Goal: Find specific page/section: Find specific page/section

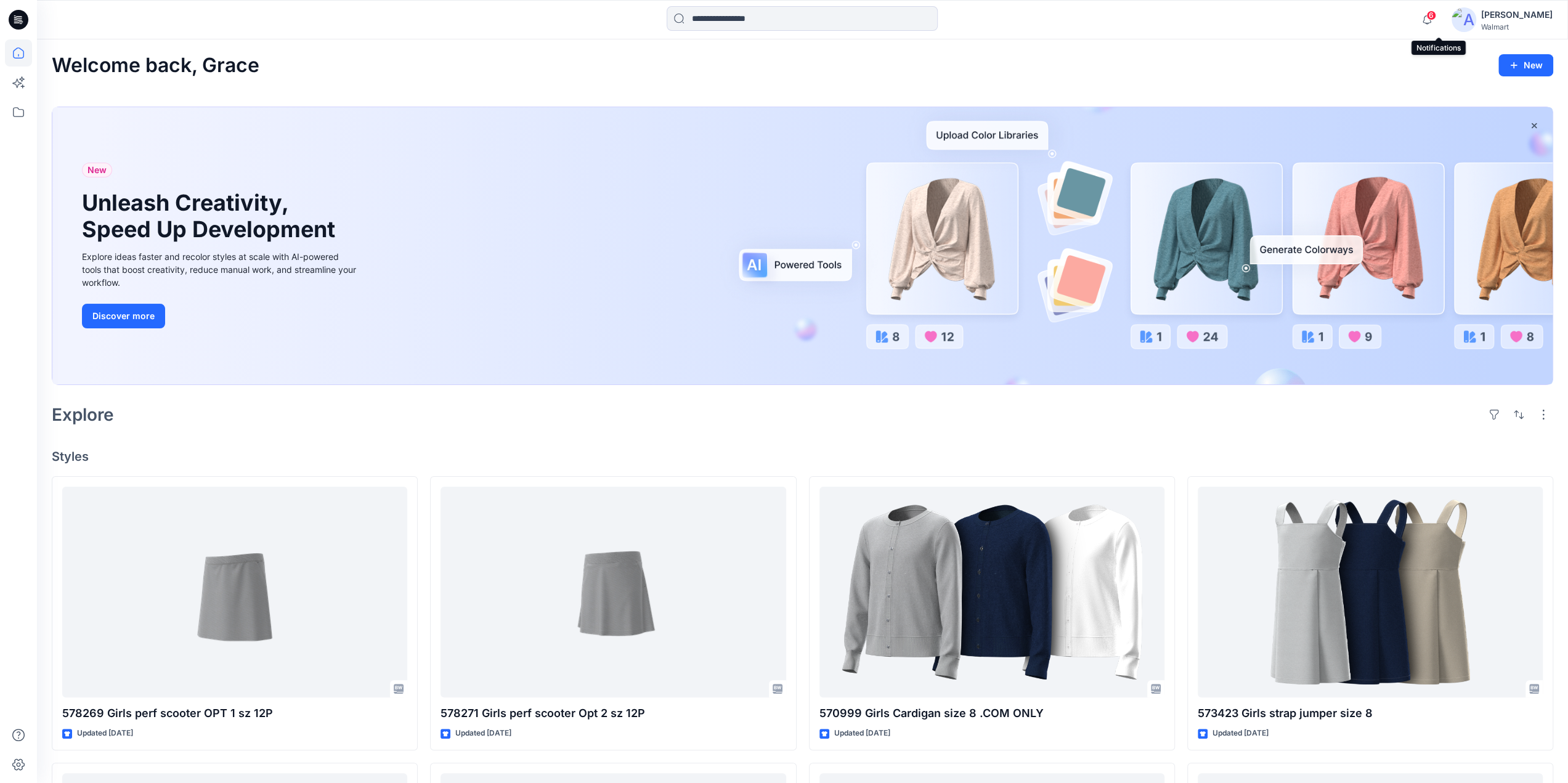
click at [1436, 20] on span "6" at bounding box center [1432, 16] width 10 height 10
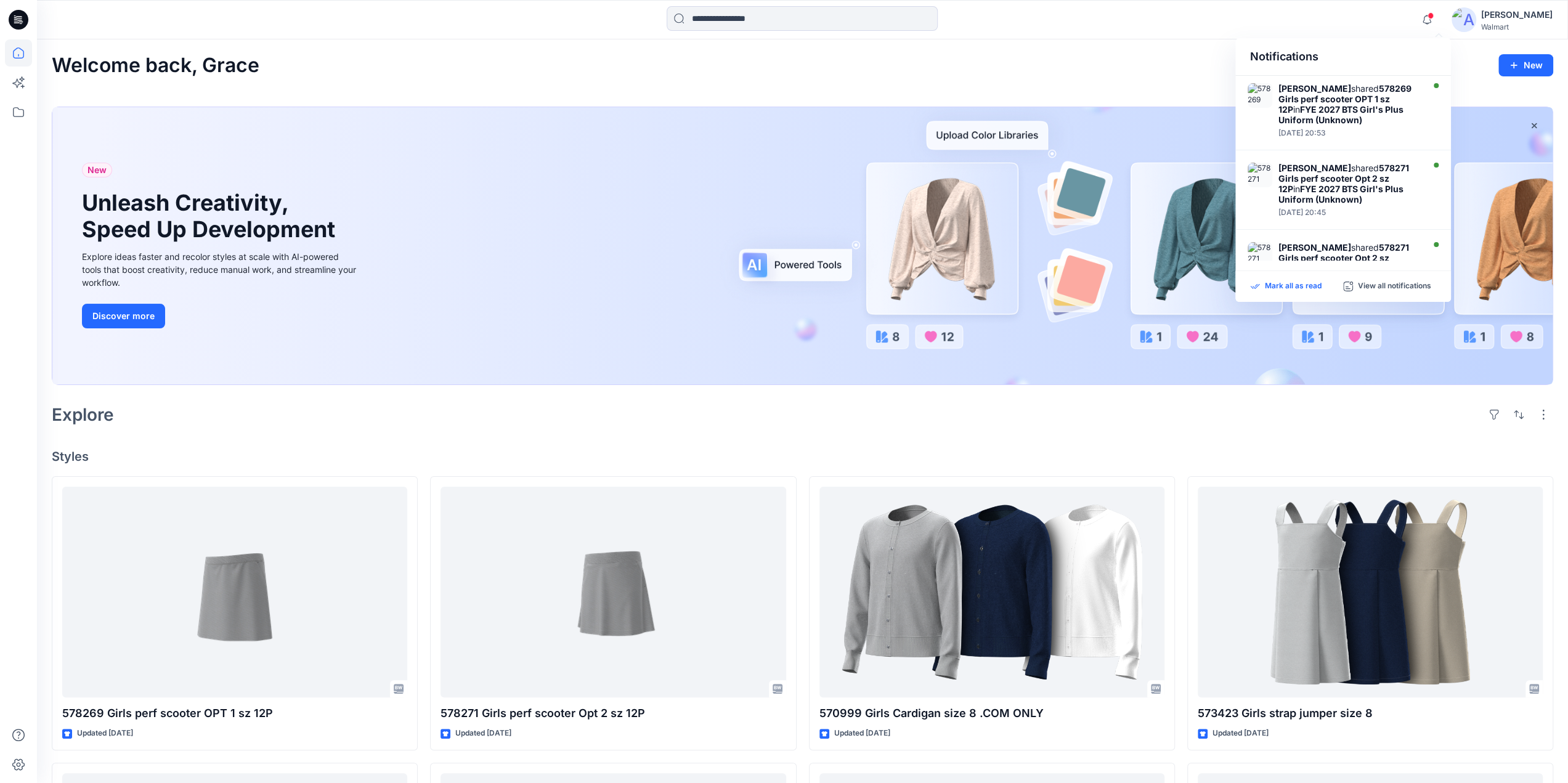
click at [1303, 285] on p "Mark all as read" at bounding box center [1293, 286] width 57 height 11
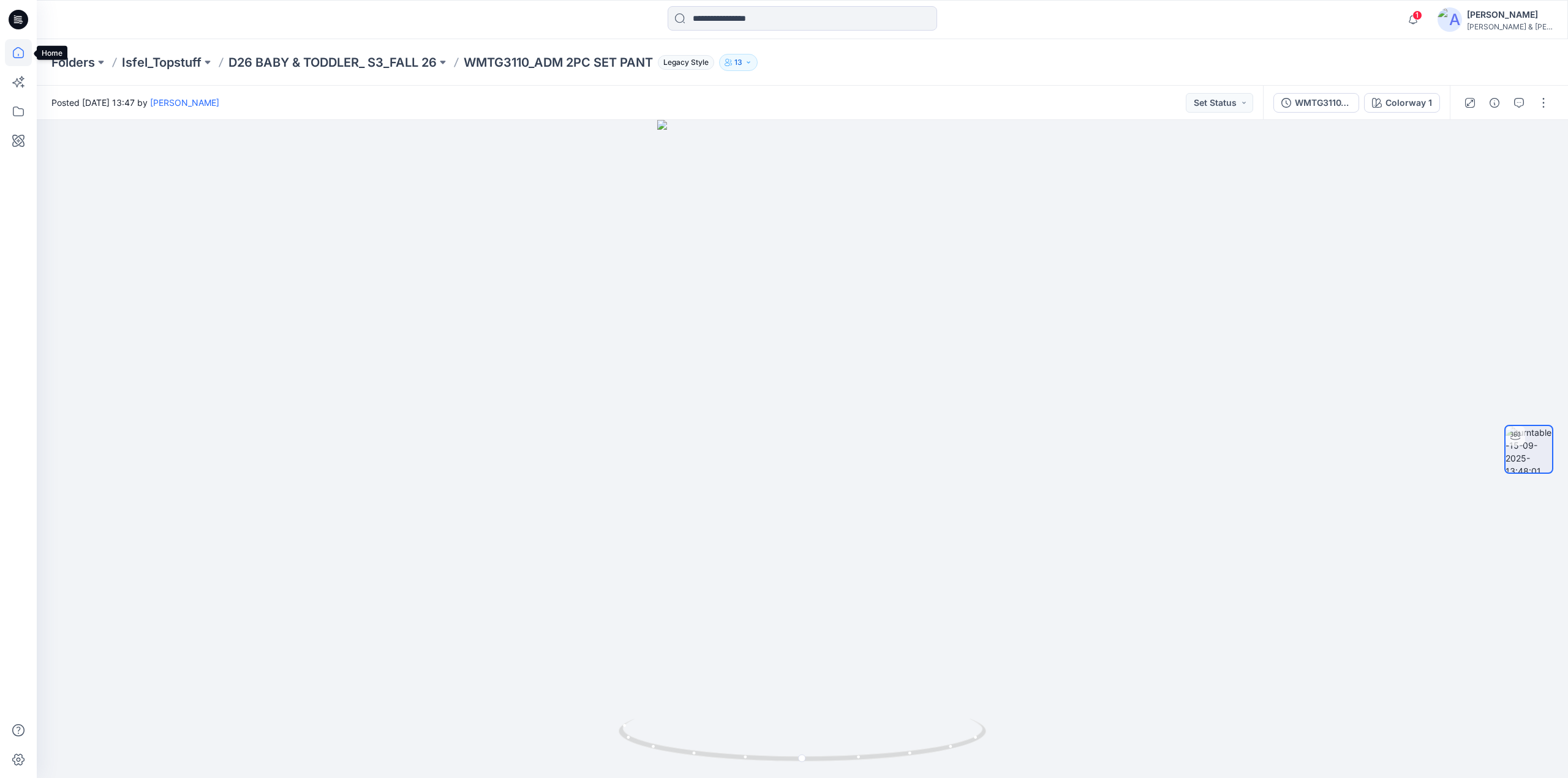
click at [12, 52] on icon at bounding box center [18, 52] width 27 height 27
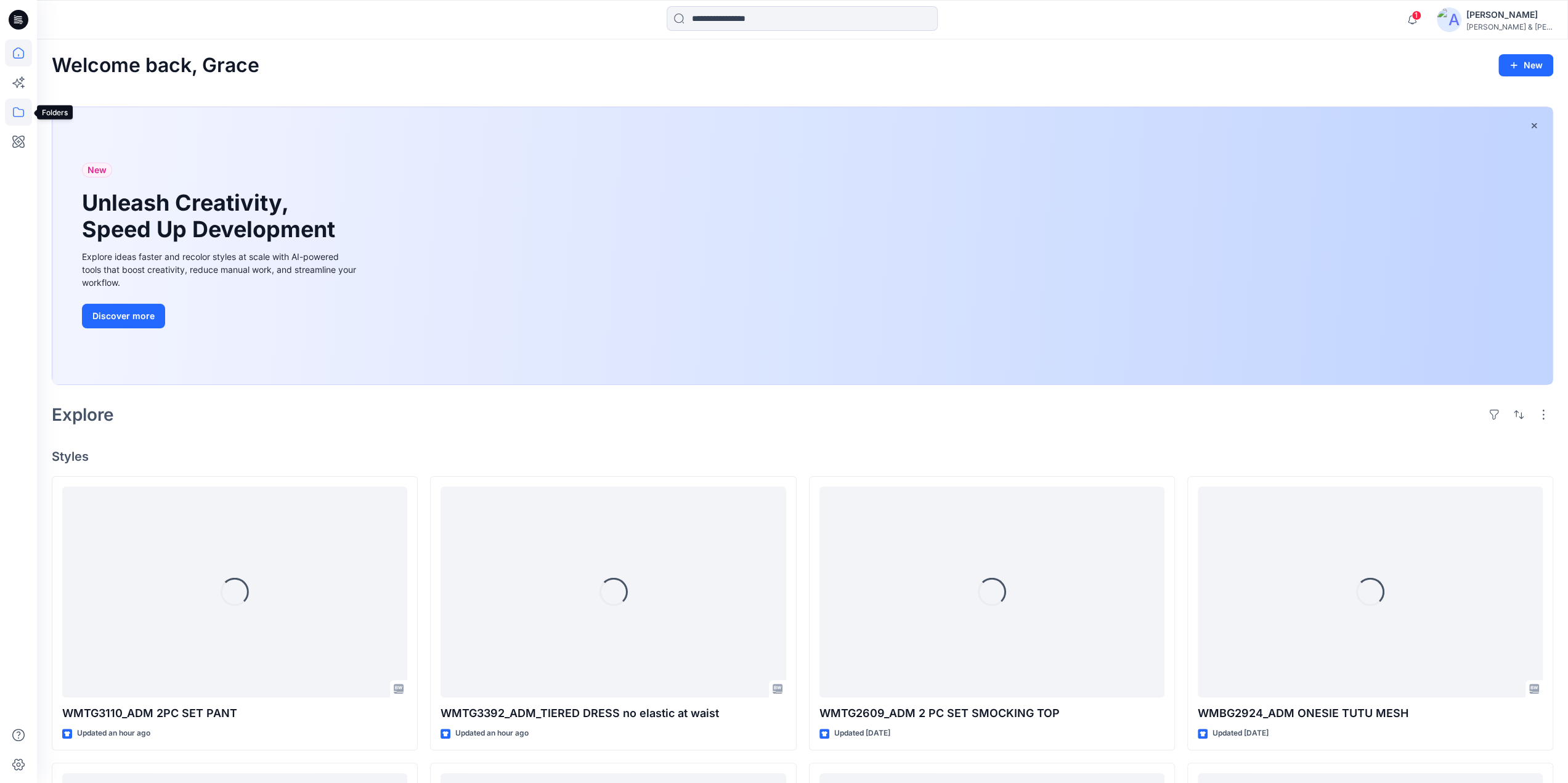
click at [18, 108] on icon at bounding box center [19, 112] width 11 height 10
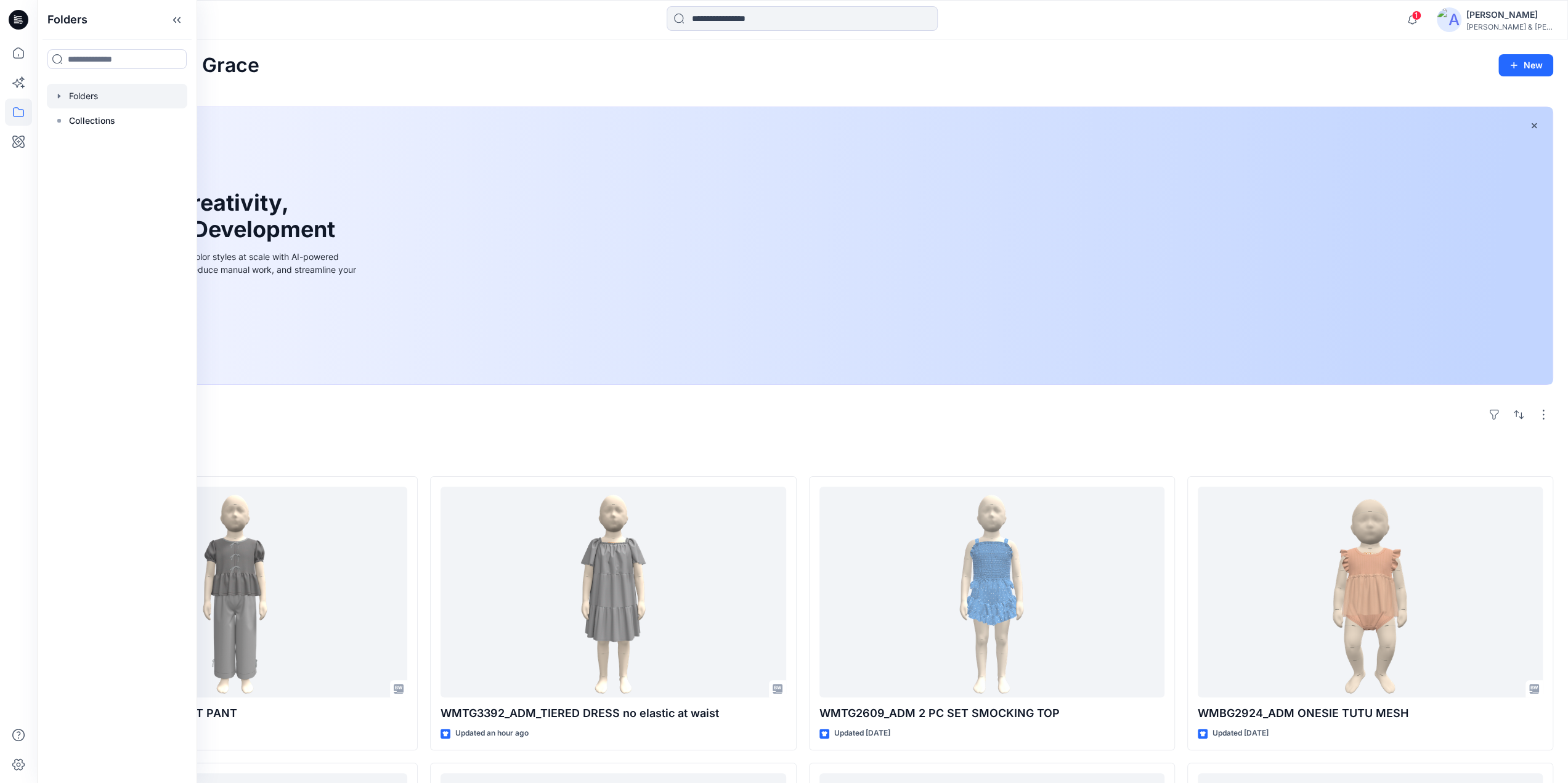
click at [90, 94] on div at bounding box center [117, 96] width 141 height 24
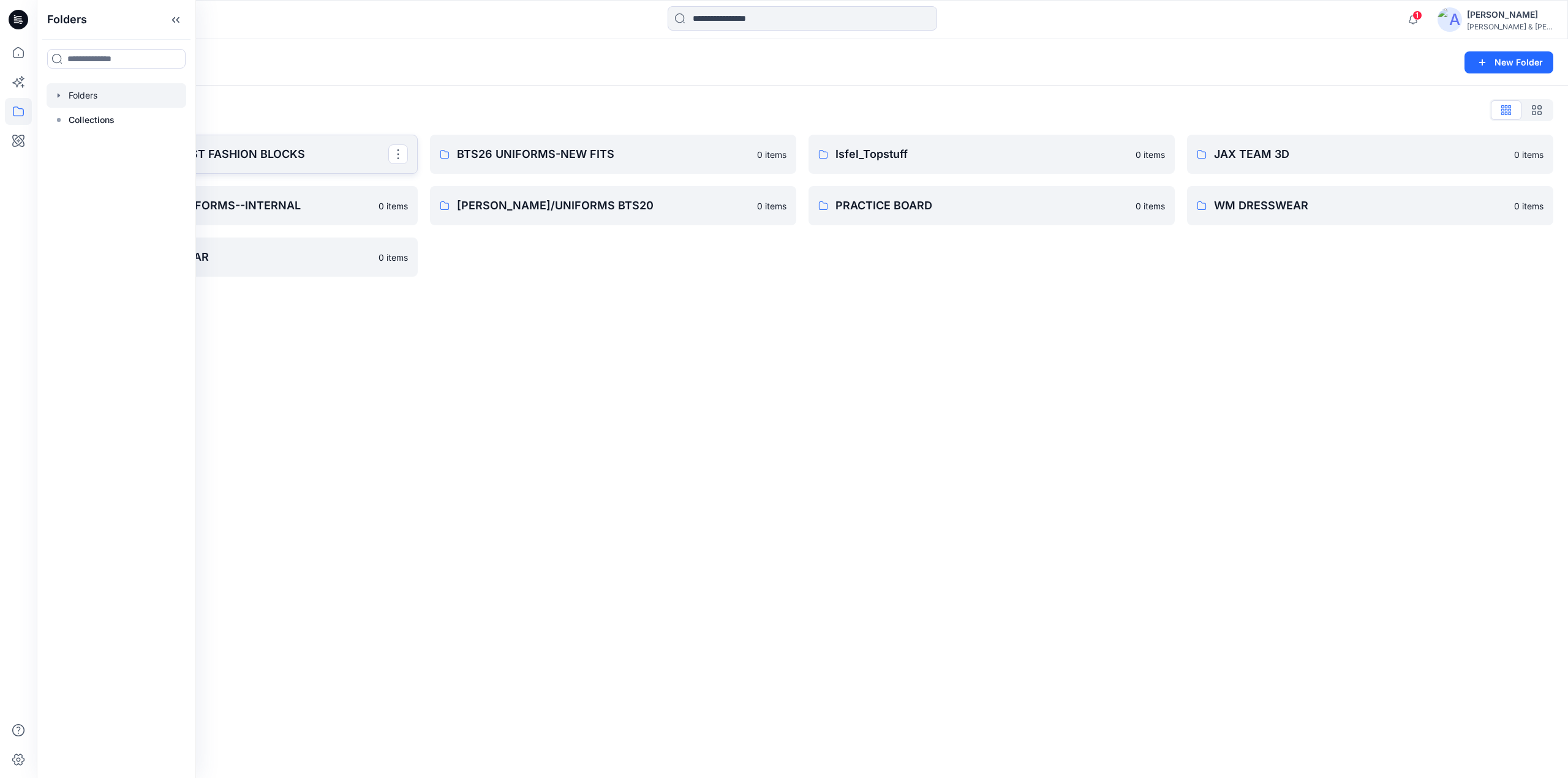
click at [274, 154] on p "BABY & TODDLER FAST FASHION BLOCKS" at bounding box center [233, 154] width 310 height 17
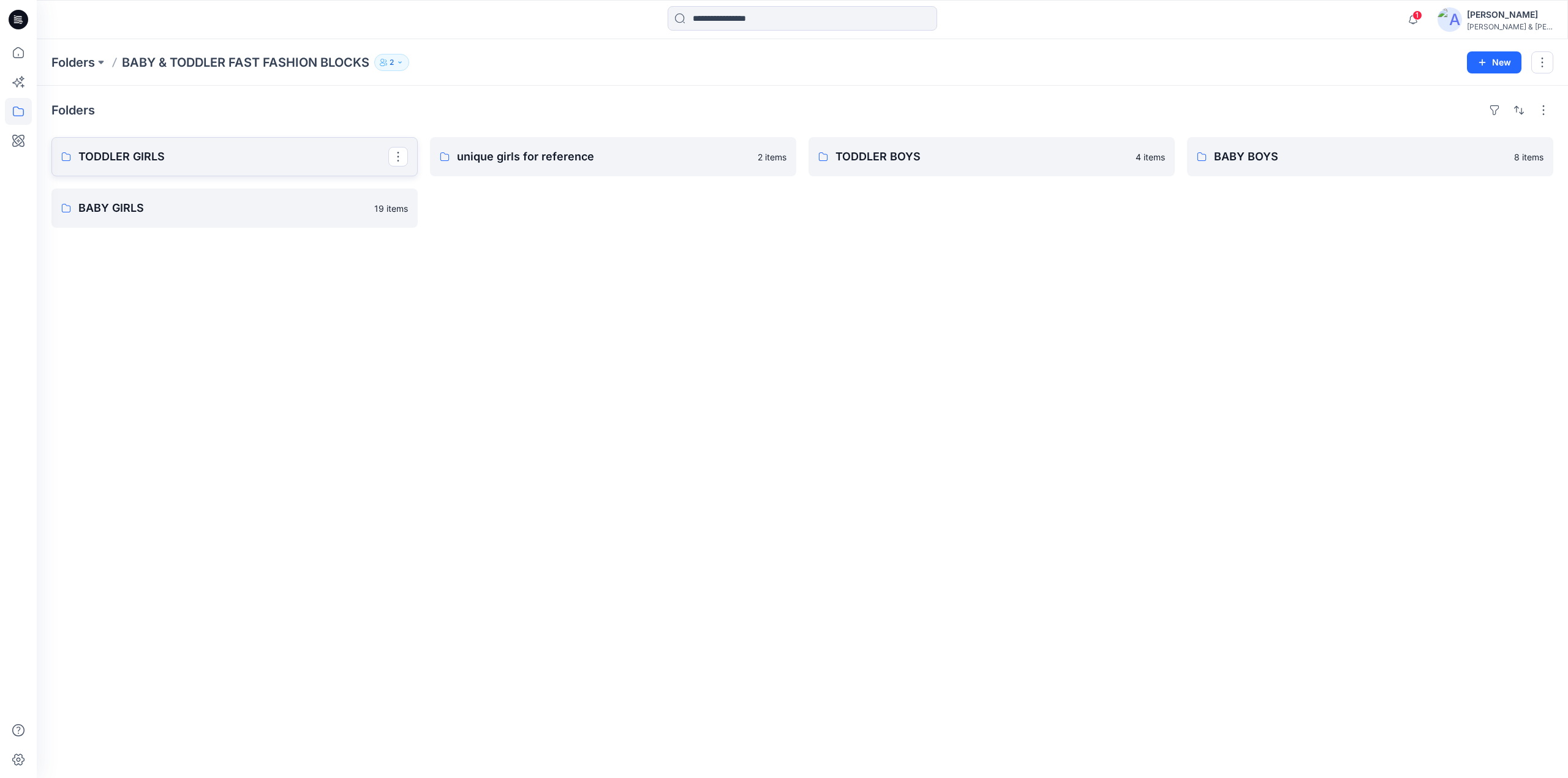
click at [135, 151] on p "TODDLER GIRLS" at bounding box center [233, 157] width 310 height 17
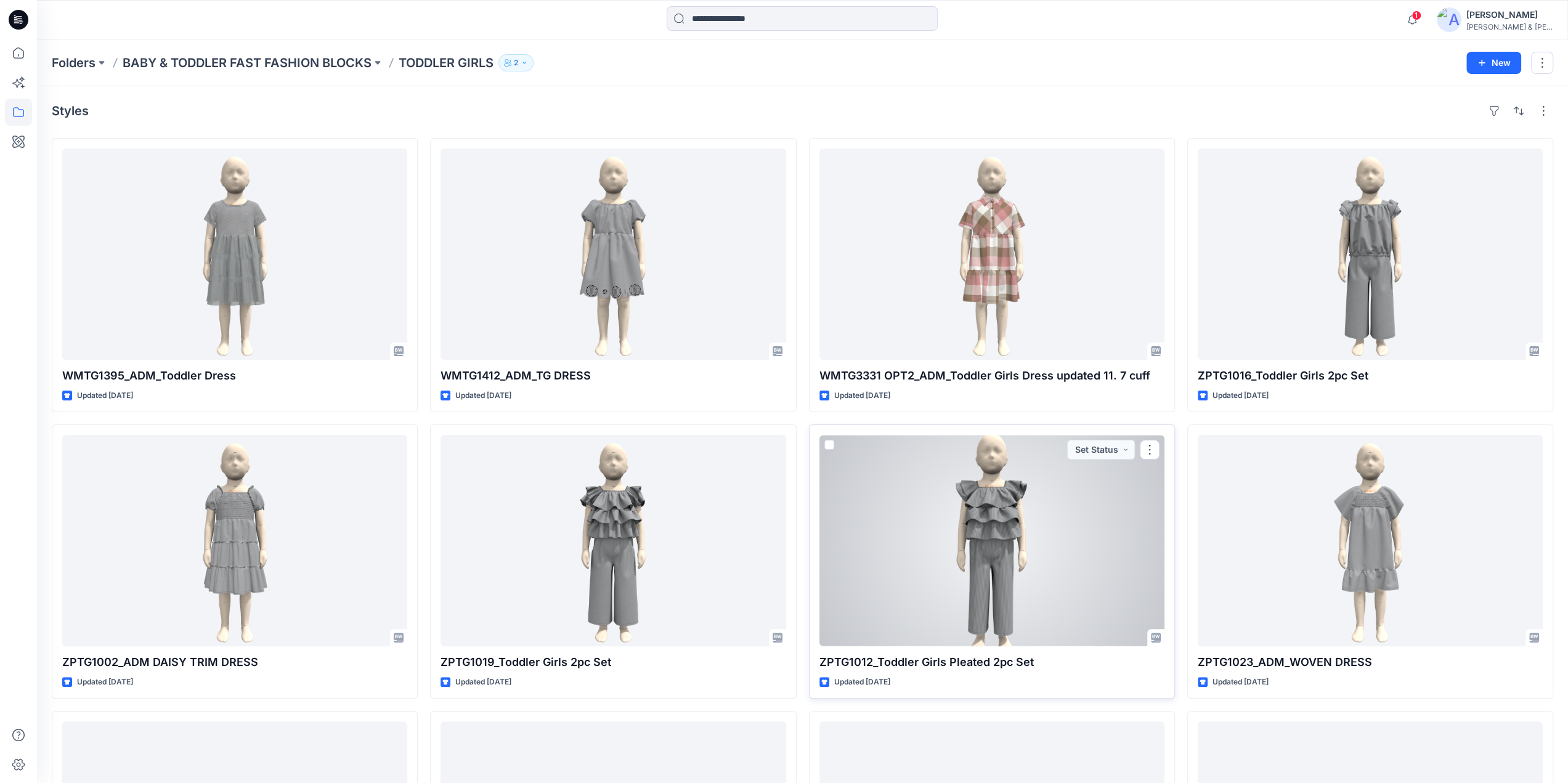
scroll to position [260, 0]
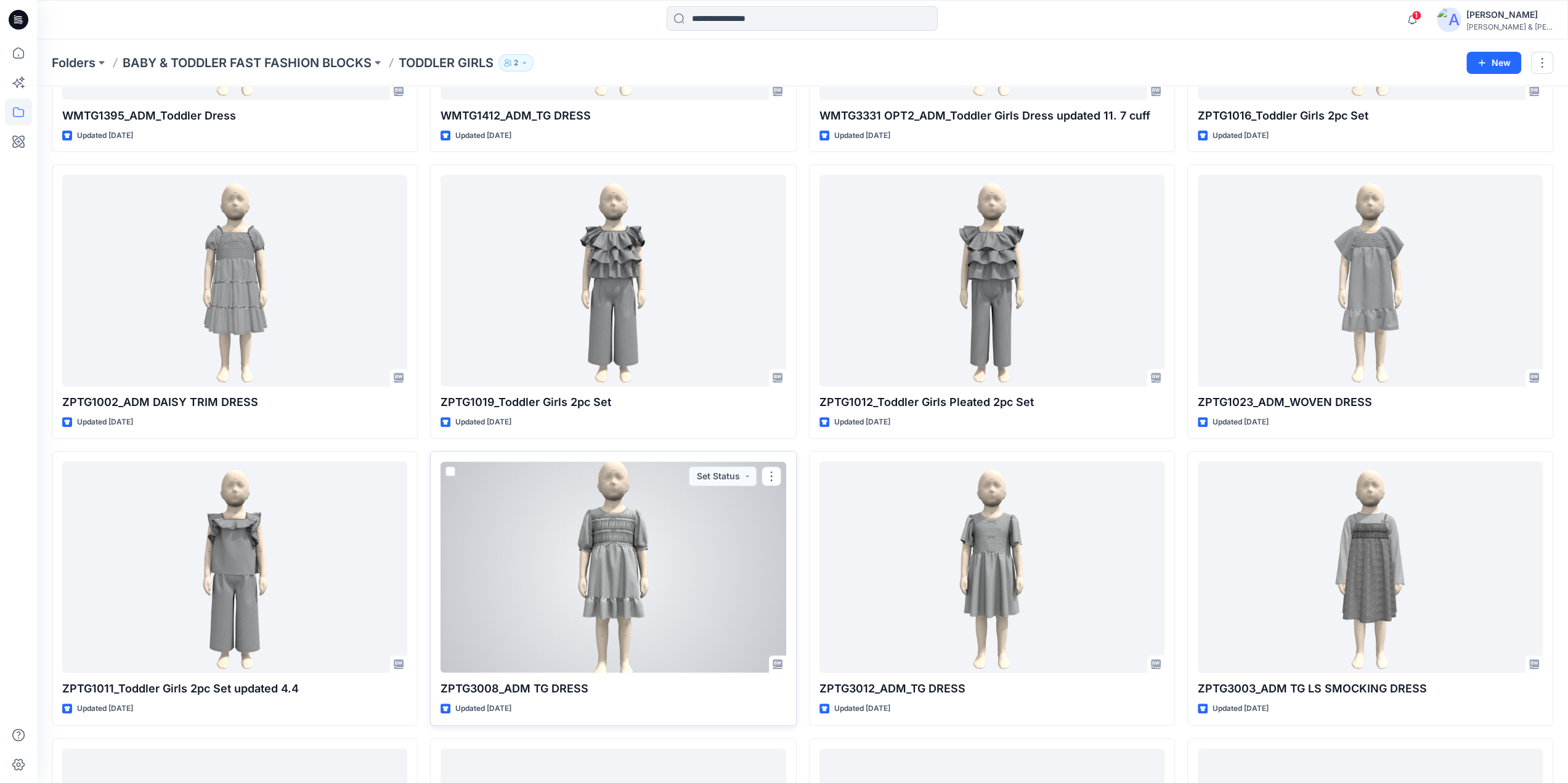
click at [599, 525] on div at bounding box center [613, 567] width 345 height 211
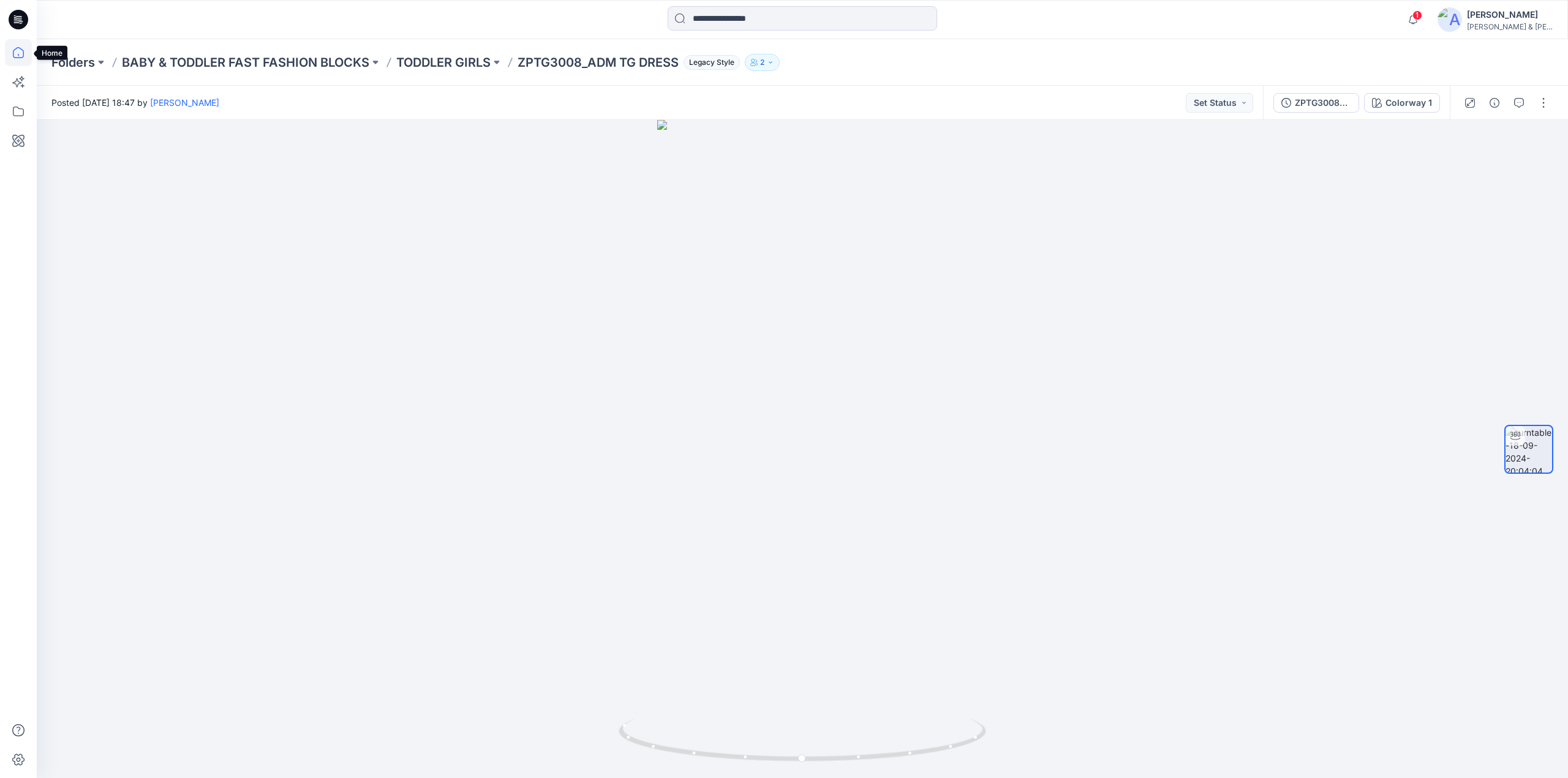
click at [12, 57] on icon at bounding box center [18, 52] width 27 height 27
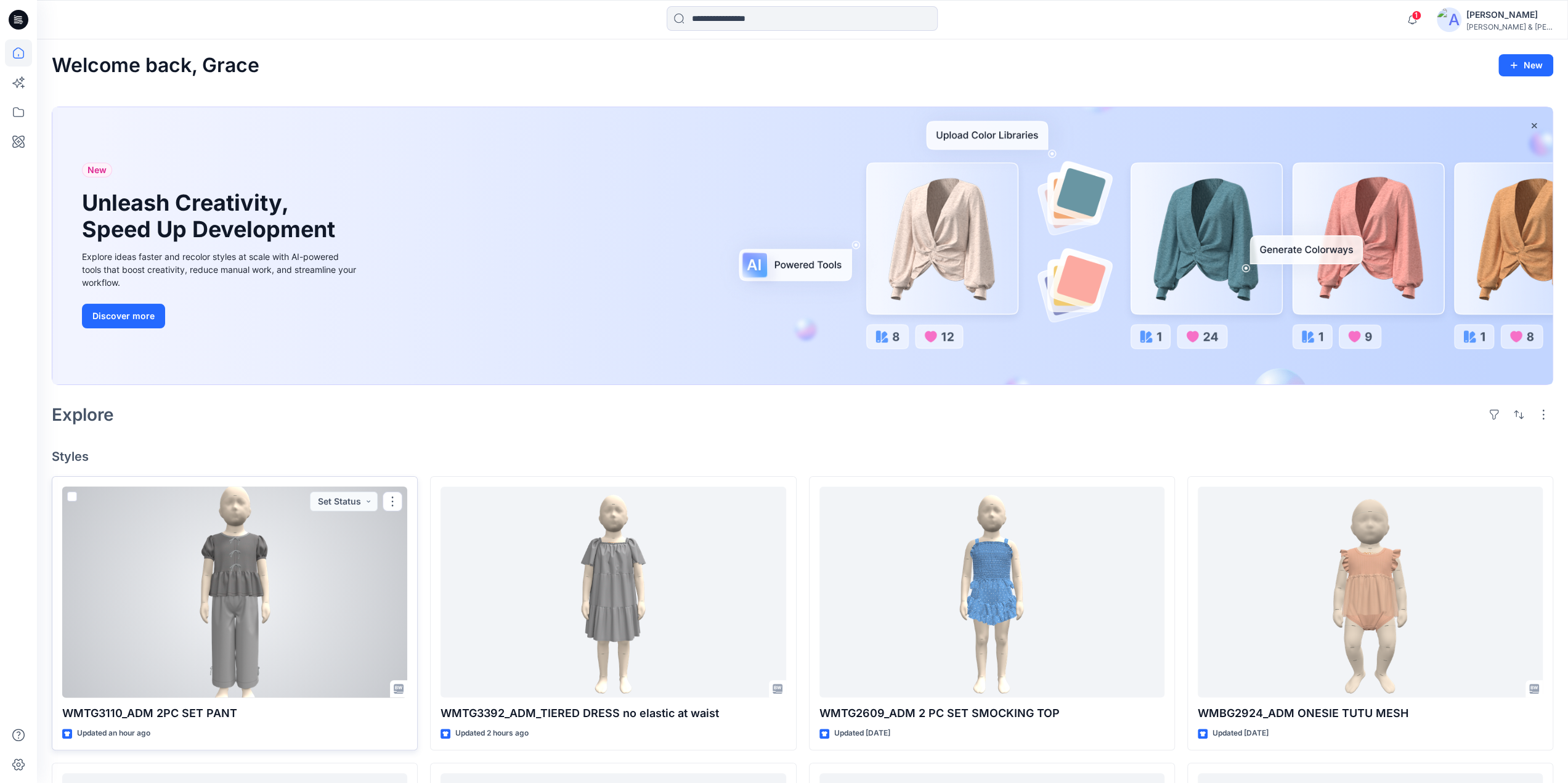
click at [240, 614] on div at bounding box center [235, 592] width 345 height 211
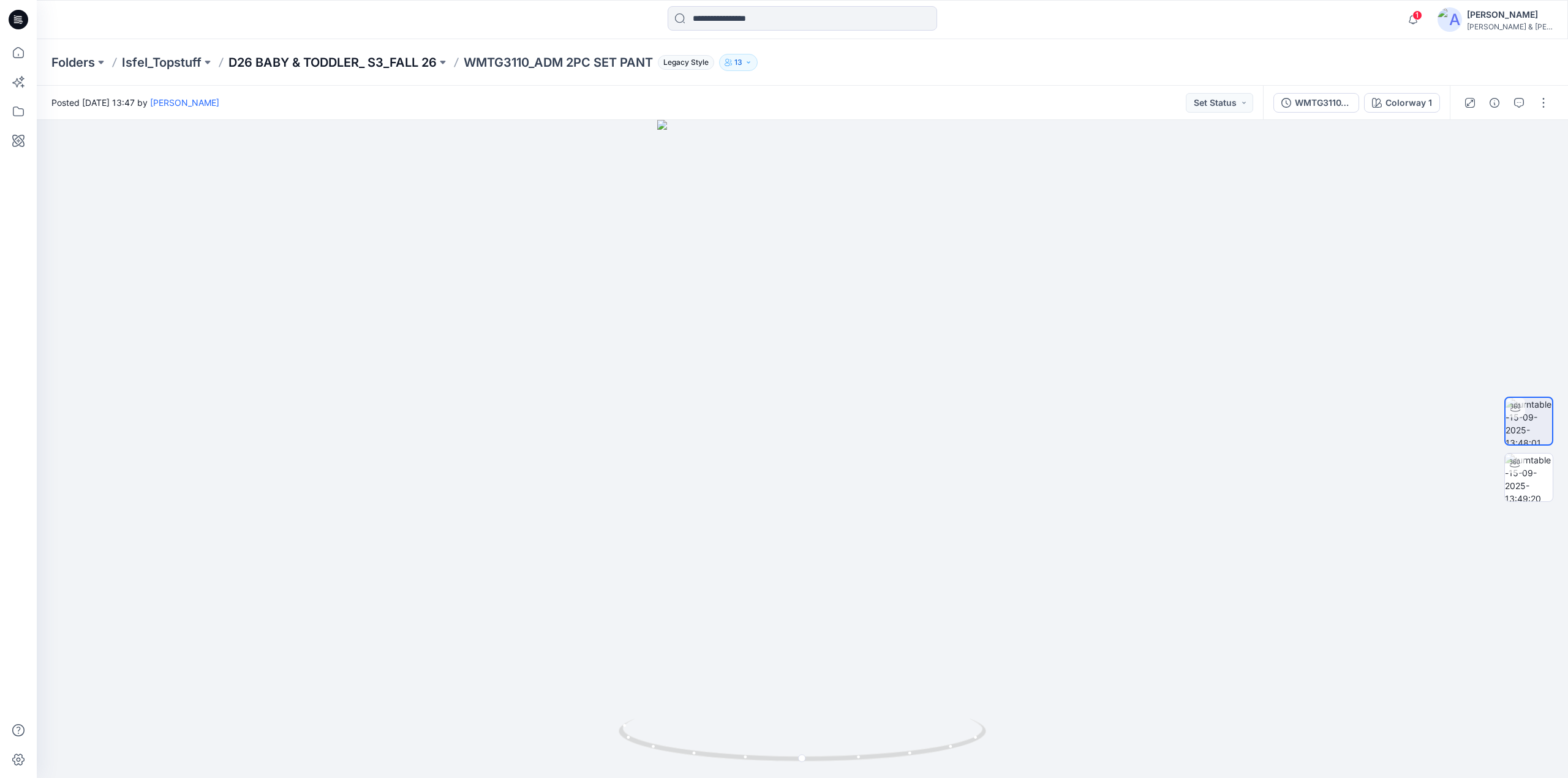
click at [349, 66] on p "D26 BABY & TODDLER_ S3_FALL 26" at bounding box center [332, 63] width 208 height 17
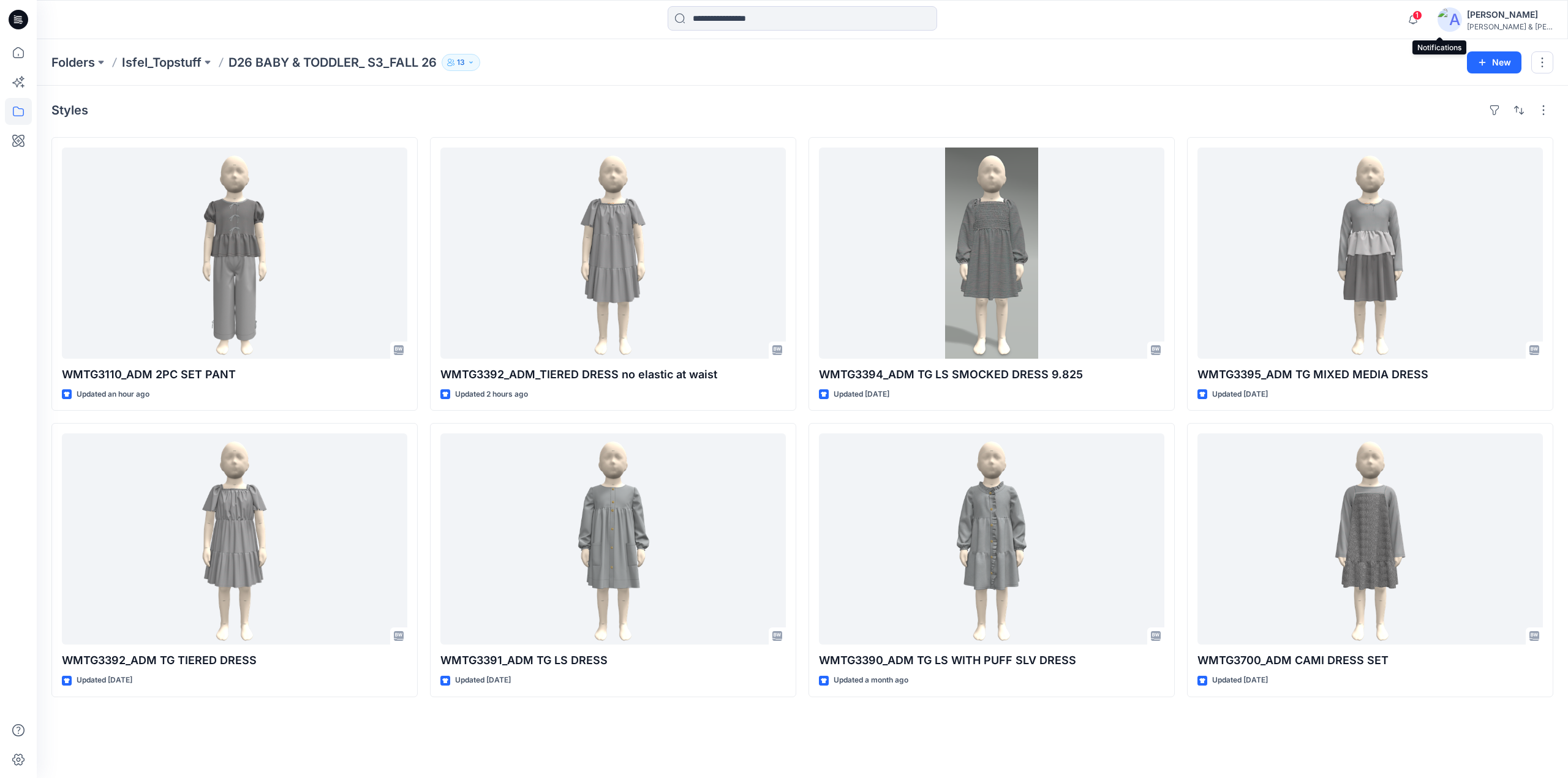
click at [1423, 14] on span "1" at bounding box center [1418, 16] width 10 height 10
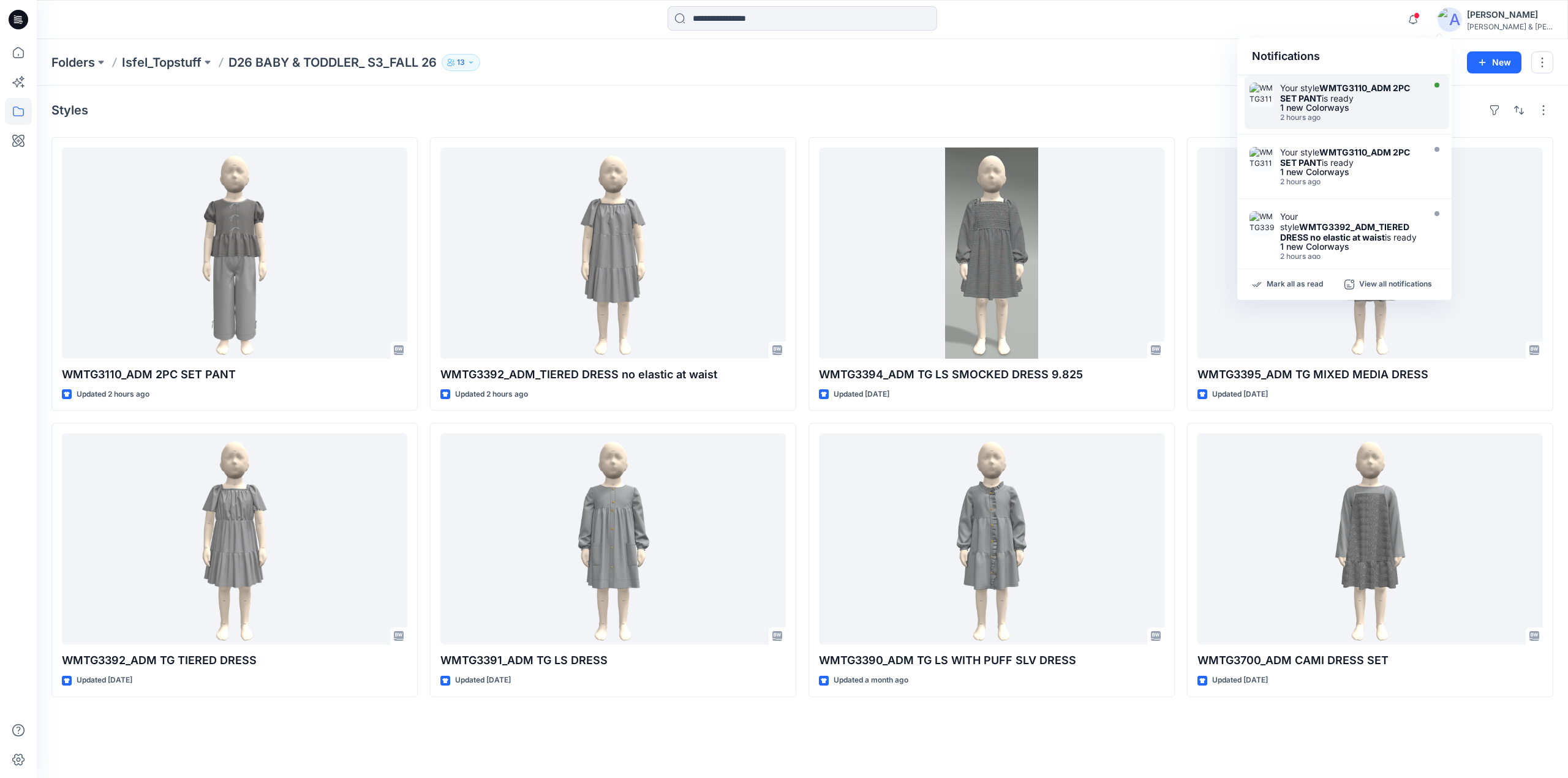
click at [1312, 83] on div "Your style WMTG3110_ADM 2PC SET PANT is ready" at bounding box center [1350, 93] width 141 height 21
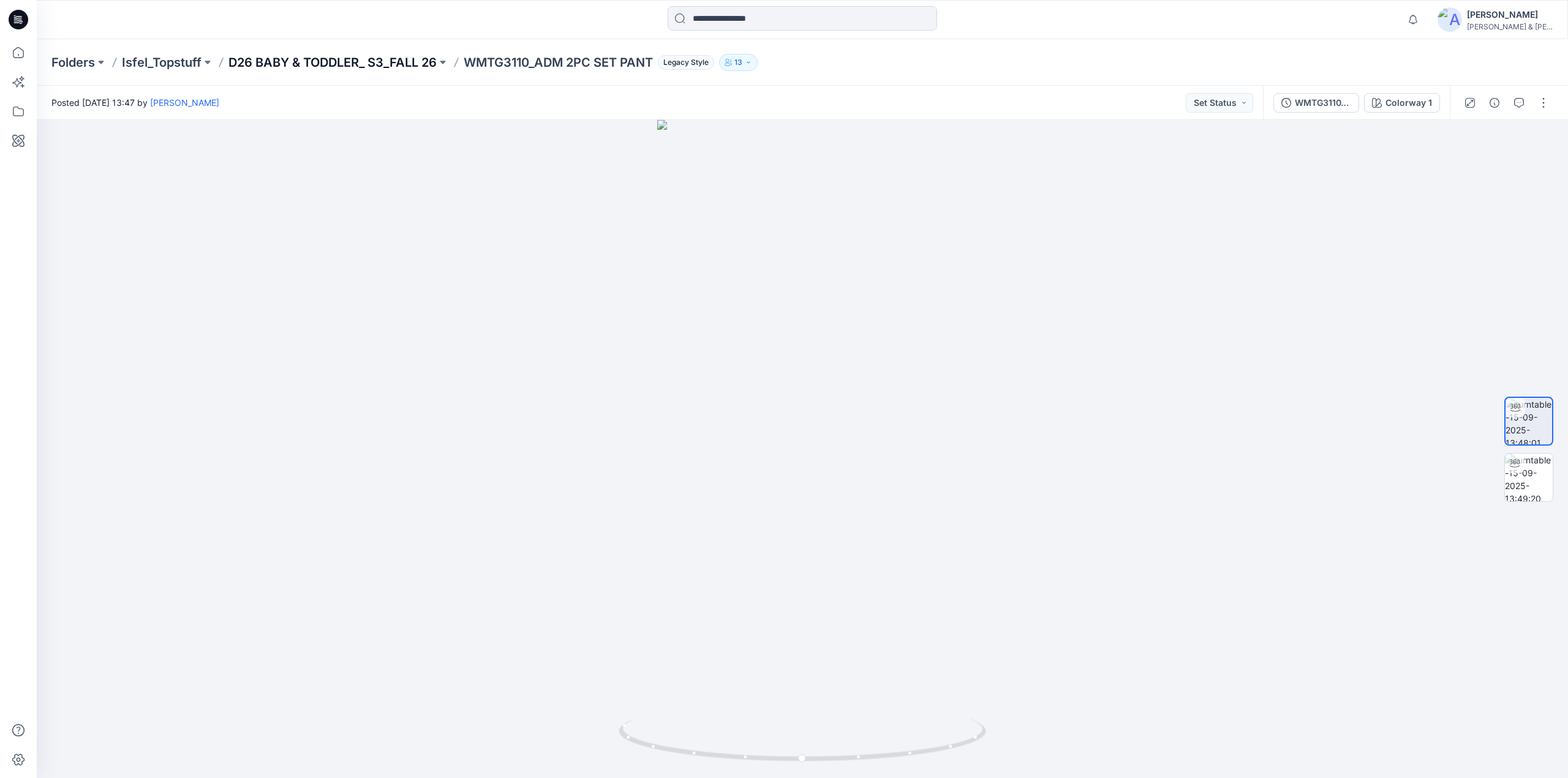
click at [373, 61] on p "D26 BABY & TODDLER_ S3_FALL 26" at bounding box center [332, 63] width 208 height 17
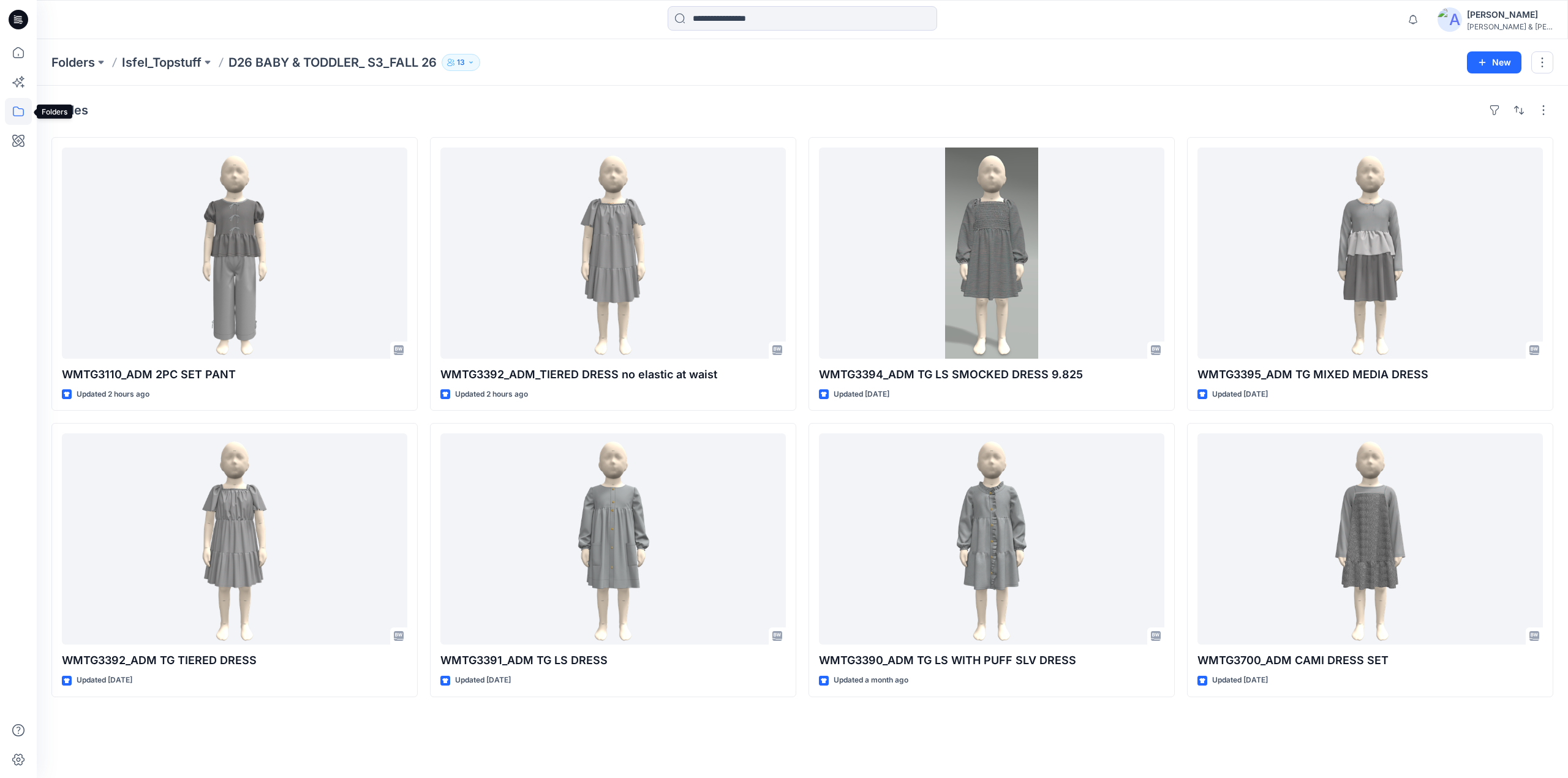
click at [19, 112] on icon at bounding box center [18, 111] width 27 height 27
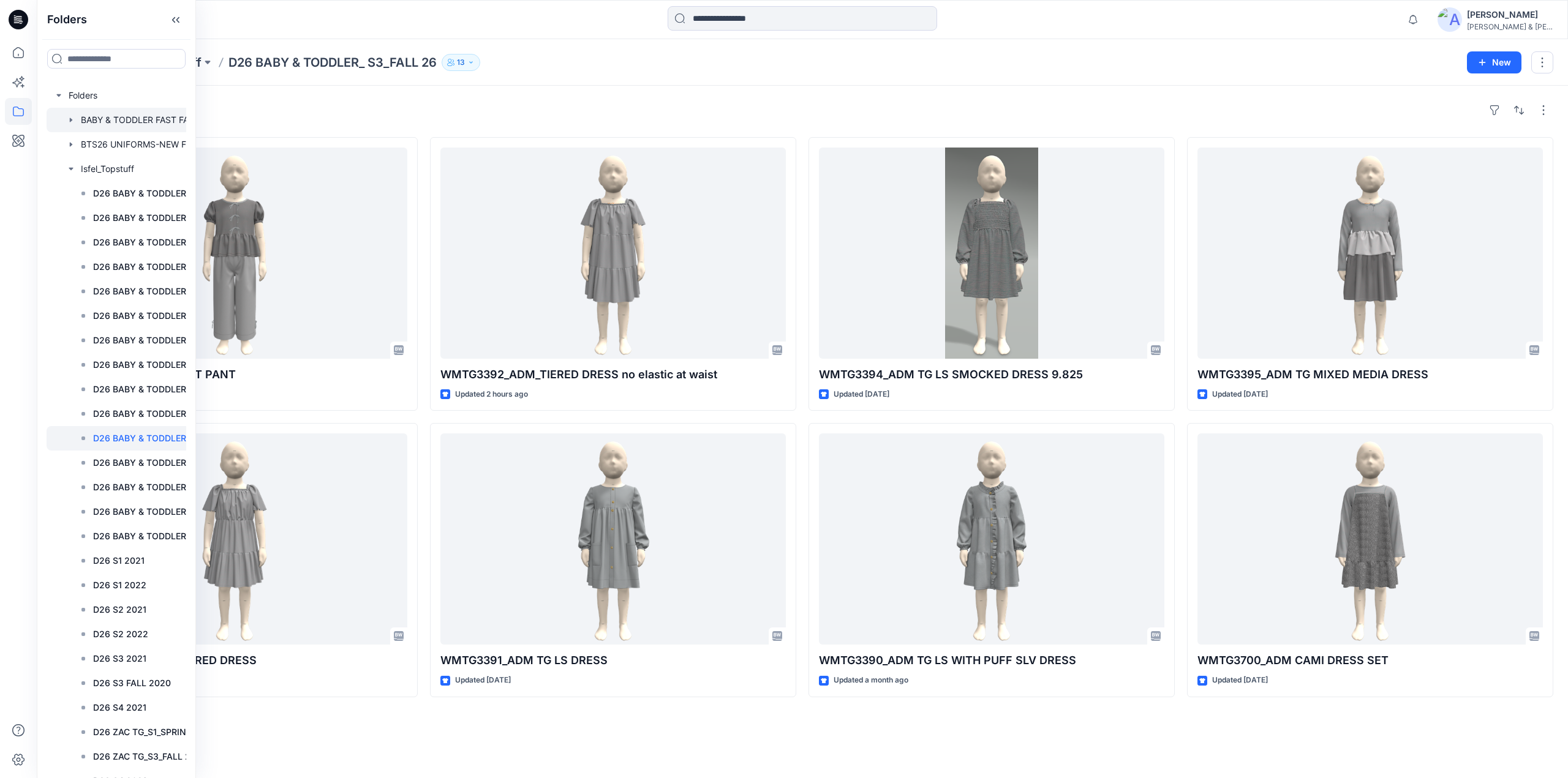
click at [121, 116] on div at bounding box center [139, 119] width 184 height 24
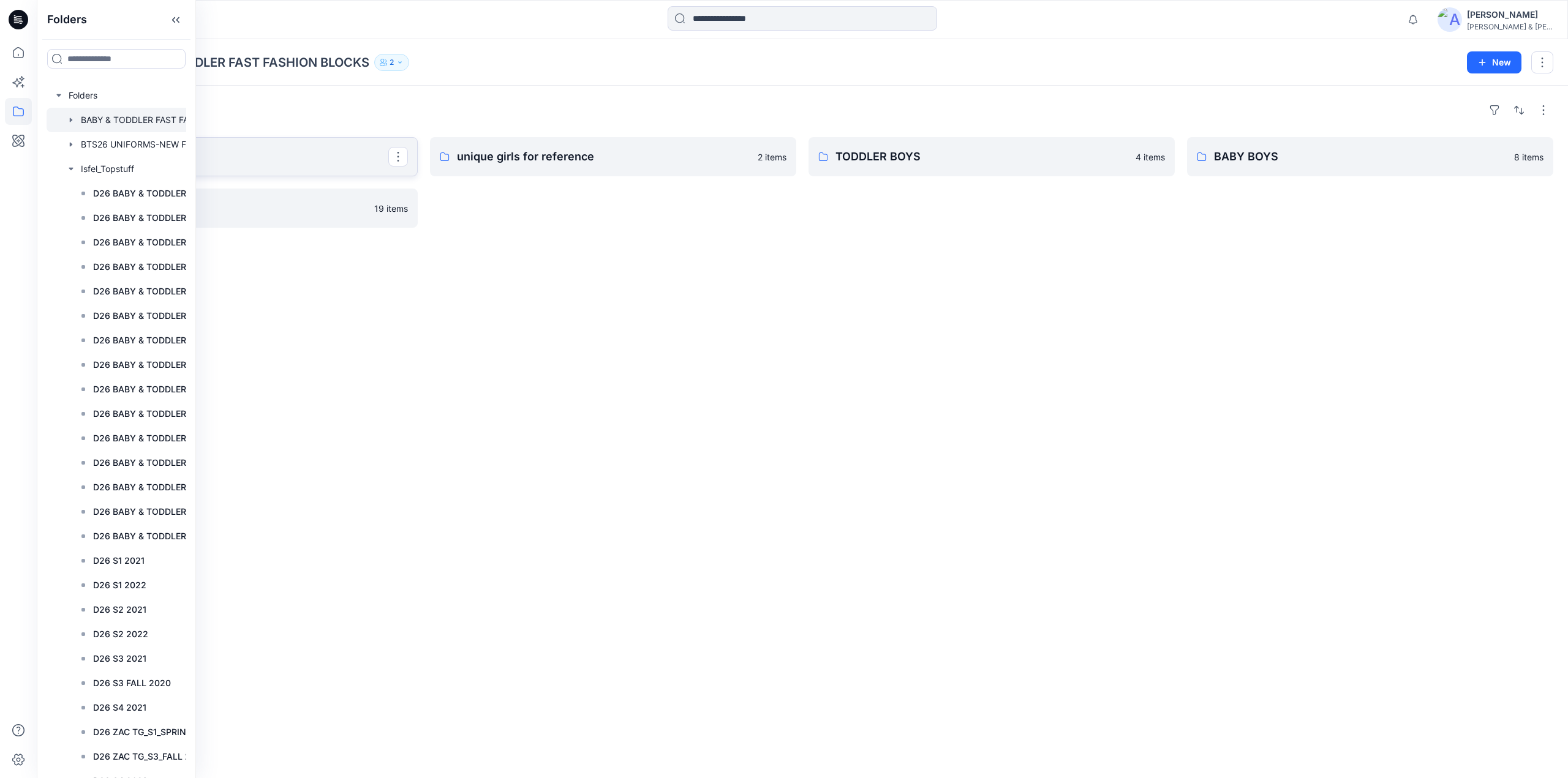
click at [295, 155] on p "TODDLER GIRLS" at bounding box center [233, 157] width 310 height 17
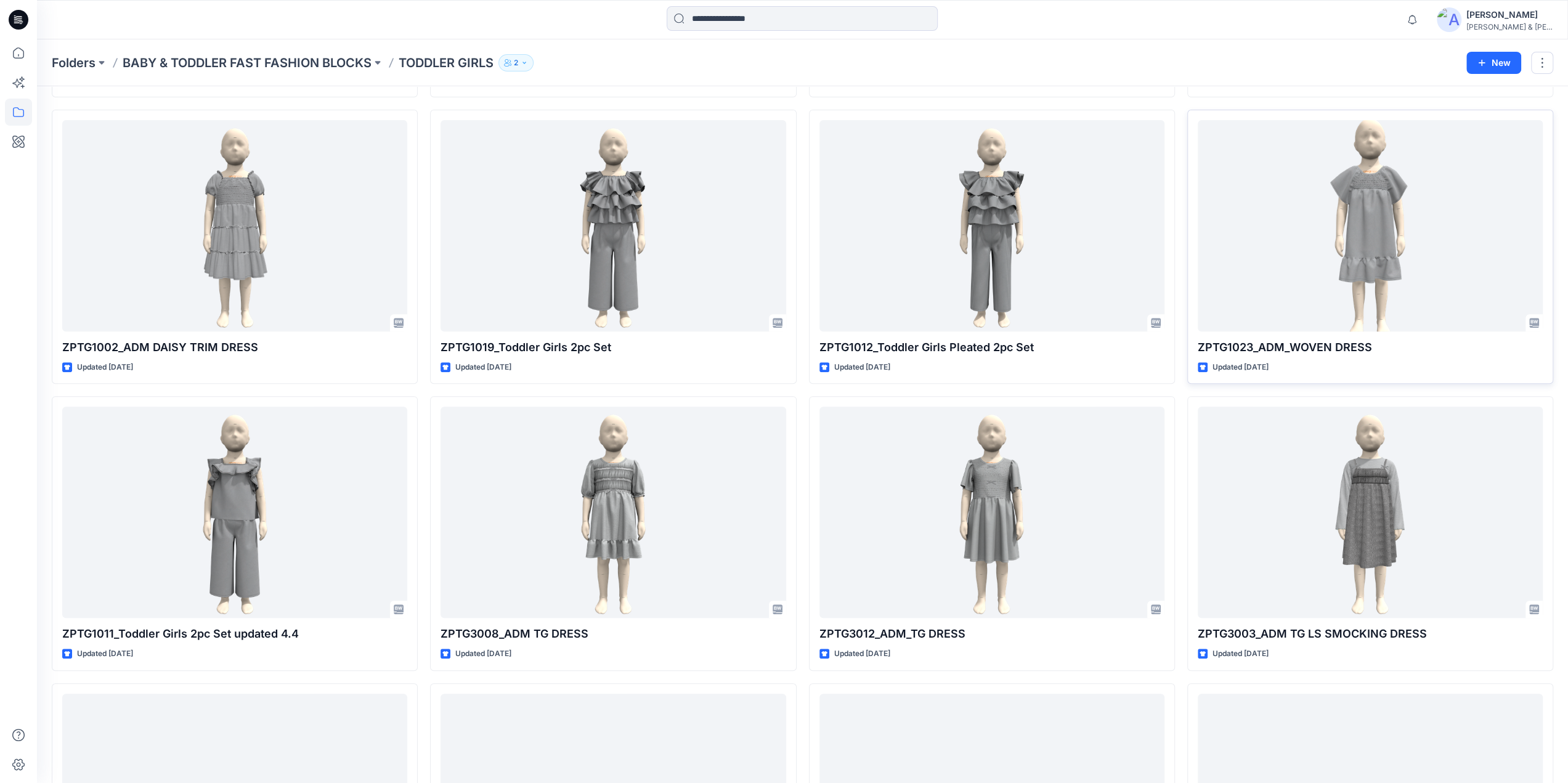
scroll to position [320, 0]
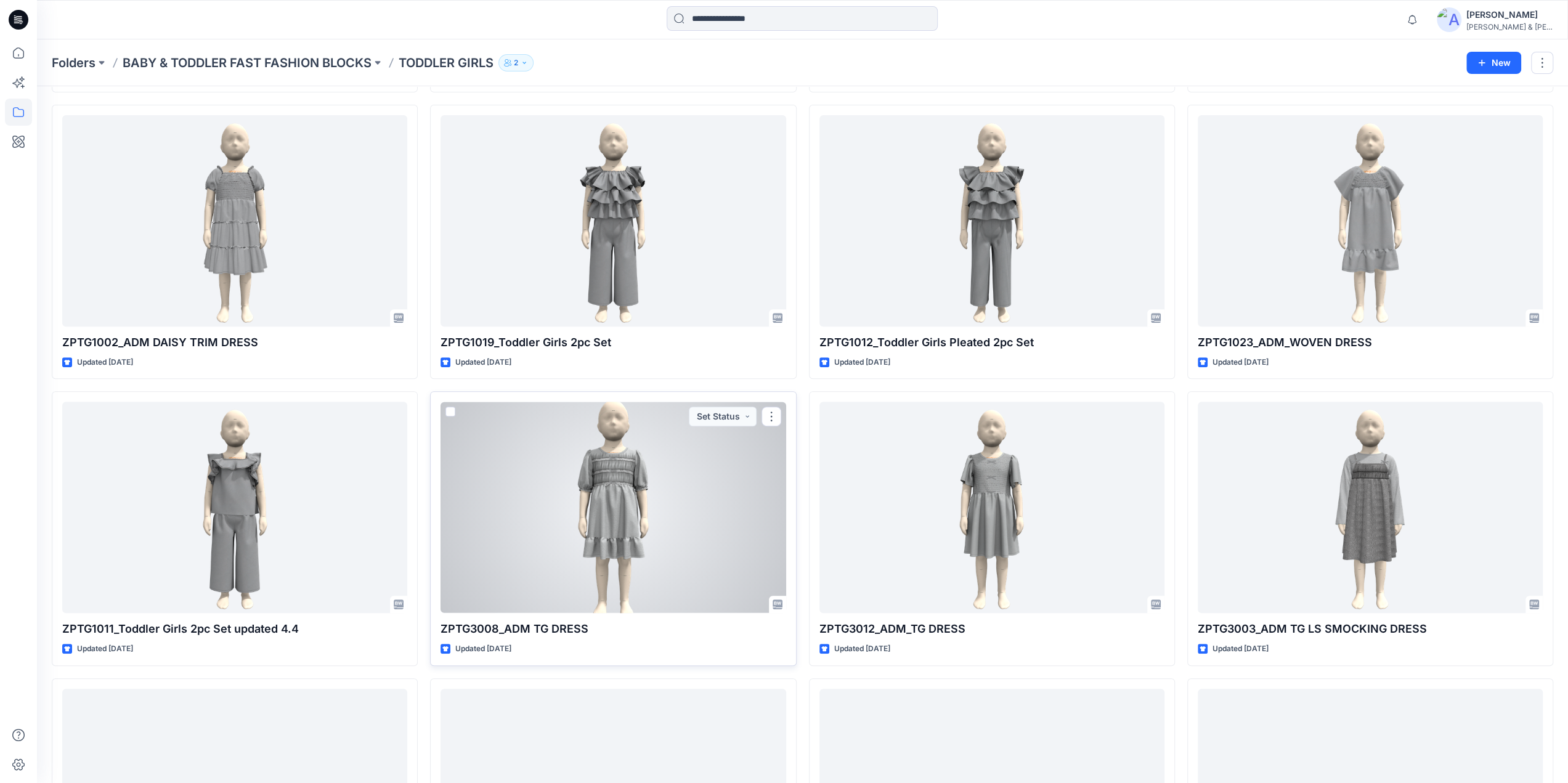
click at [610, 464] on div at bounding box center [613, 507] width 345 height 211
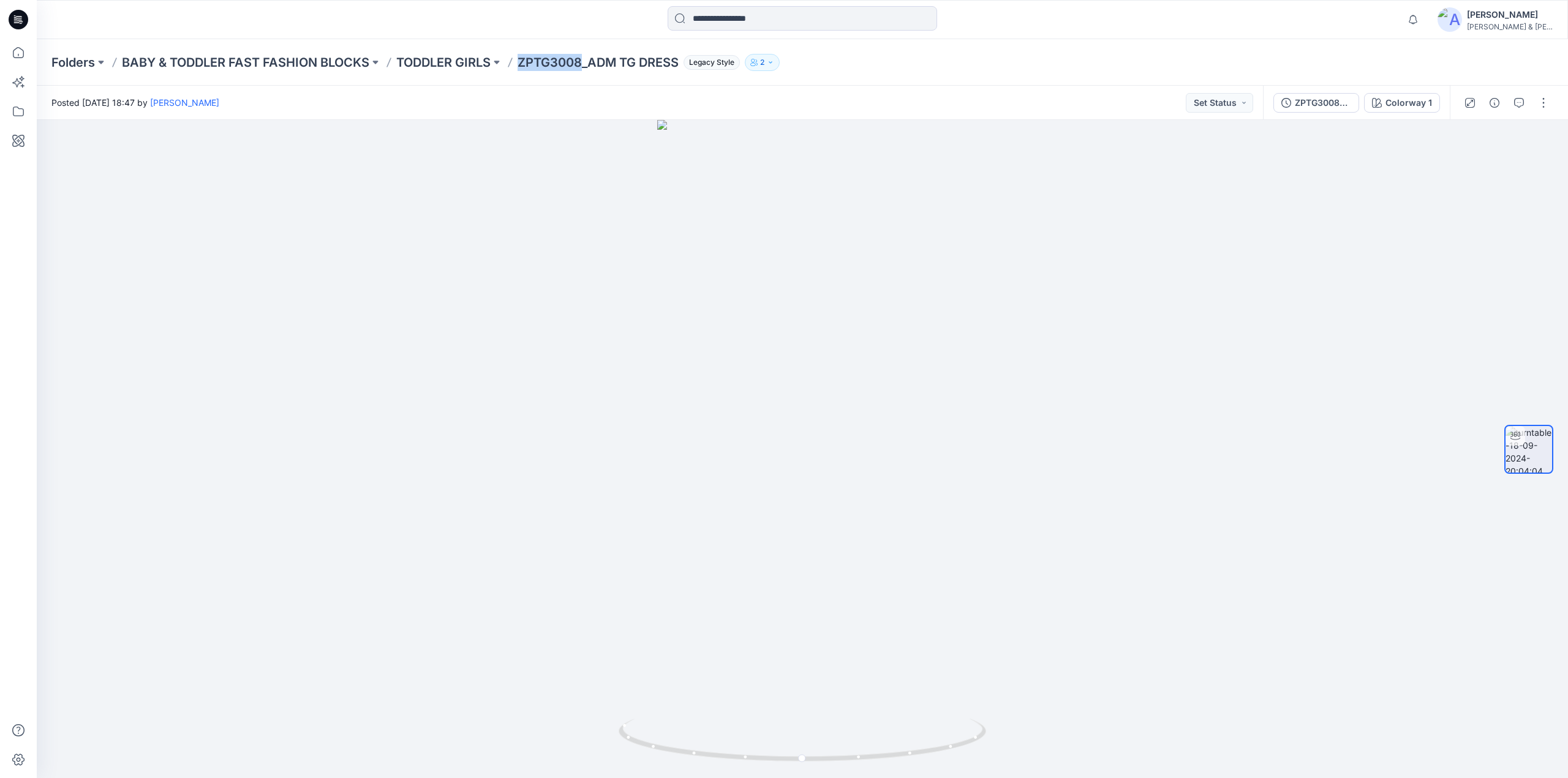
drag, startPoint x: 517, startPoint y: 61, endPoint x: 582, endPoint y: 60, distance: 65.0
click at [582, 60] on div "Folders BABY & TODDLER FAST FASHION BLOCKS TODDLER GIRLS ZPTG3008_ADM TG DRESS …" at bounding box center [755, 63] width 1406 height 17
copy p "ZPTG3008"
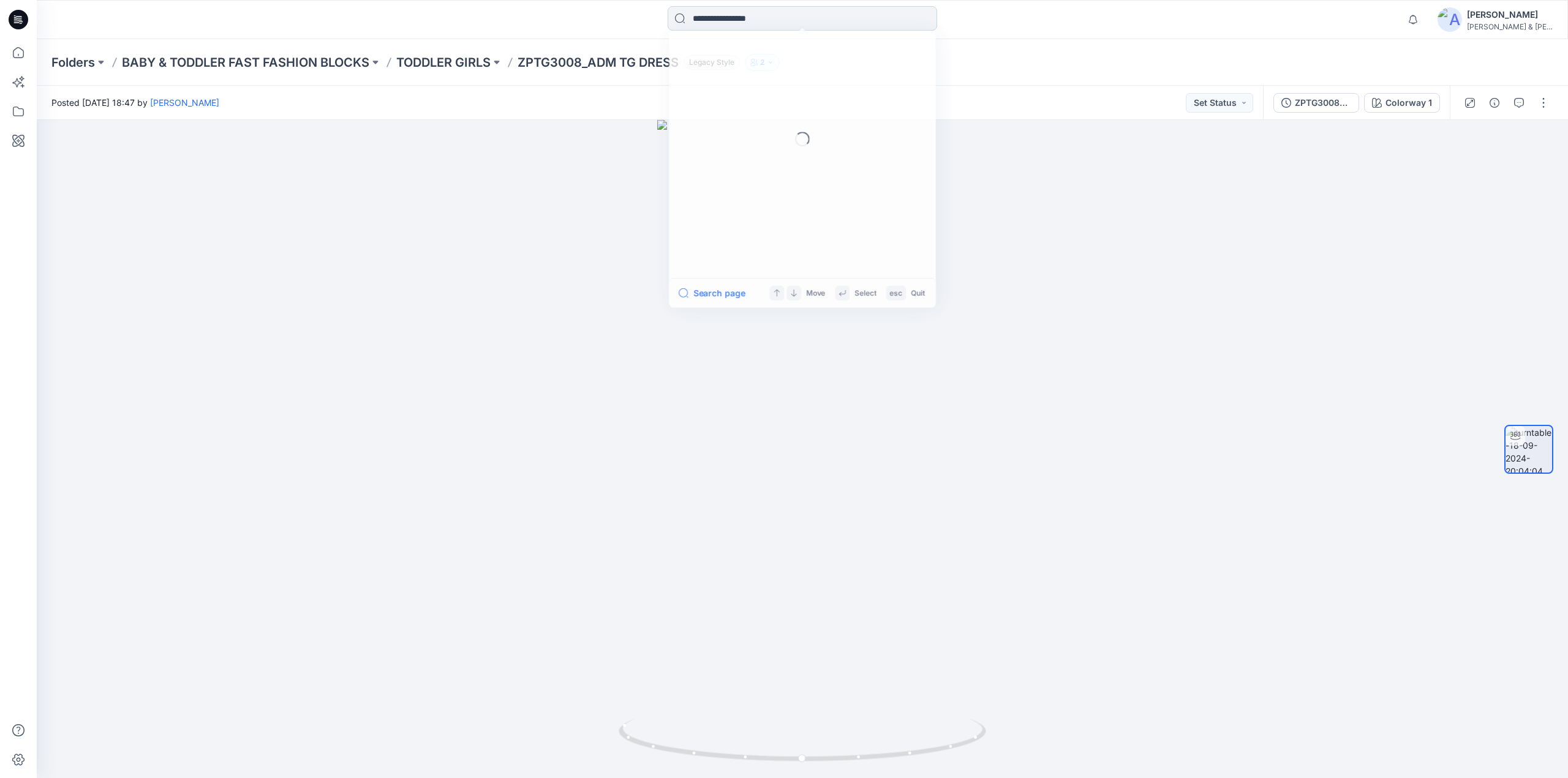
click at [706, 19] on input at bounding box center [802, 18] width 269 height 24
paste input "********"
type input "********"
click at [709, 297] on button "All Results" at bounding box center [711, 296] width 67 height 15
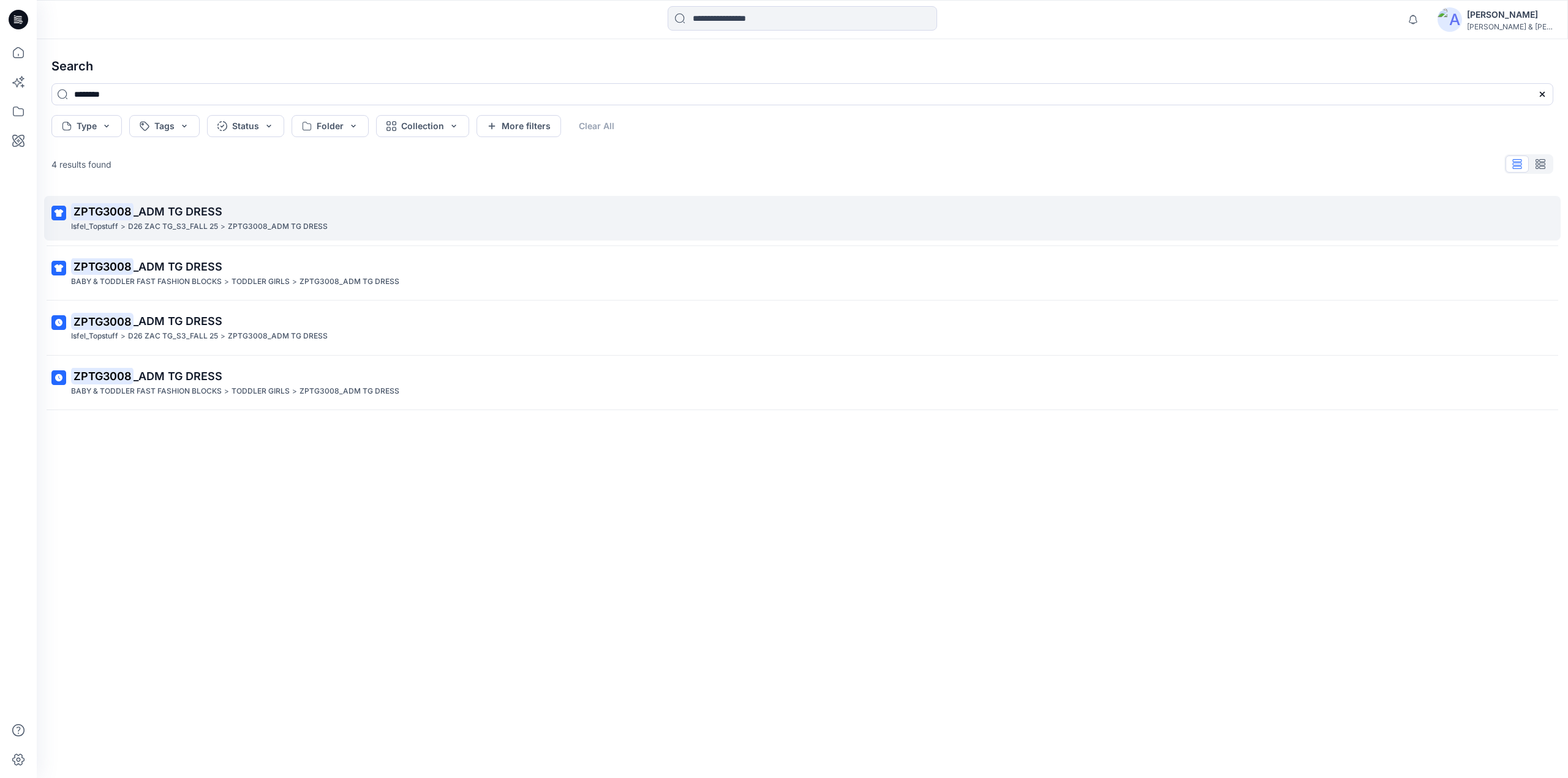
click at [178, 210] on span "_ADM TG DRESS" at bounding box center [178, 211] width 89 height 13
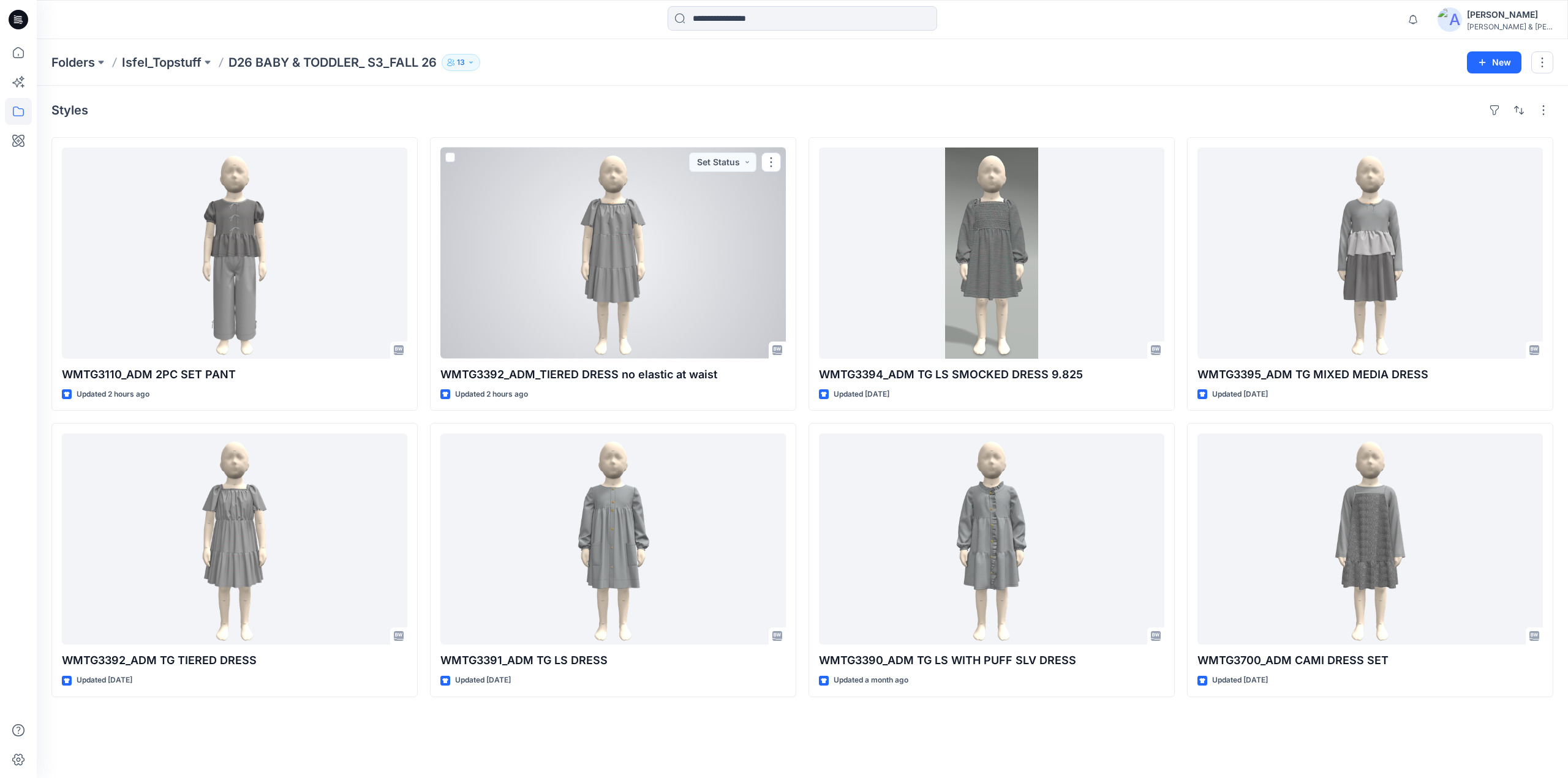
click at [573, 313] on div at bounding box center [613, 253] width 346 height 211
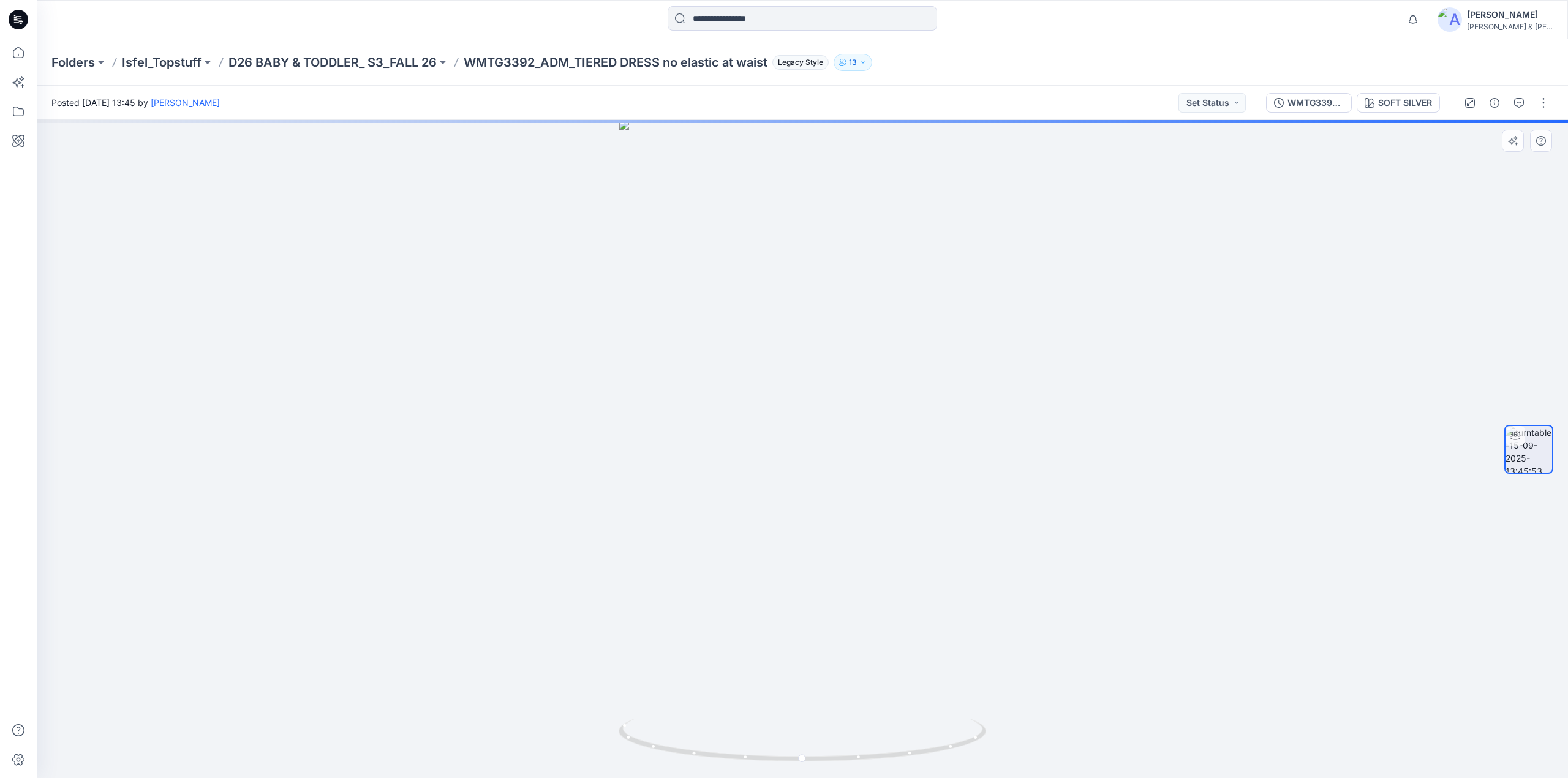
drag, startPoint x: 808, startPoint y: 298, endPoint x: 757, endPoint y: 551, distance: 258.1
click at [757, 551] on img at bounding box center [803, 449] width 367 height 658
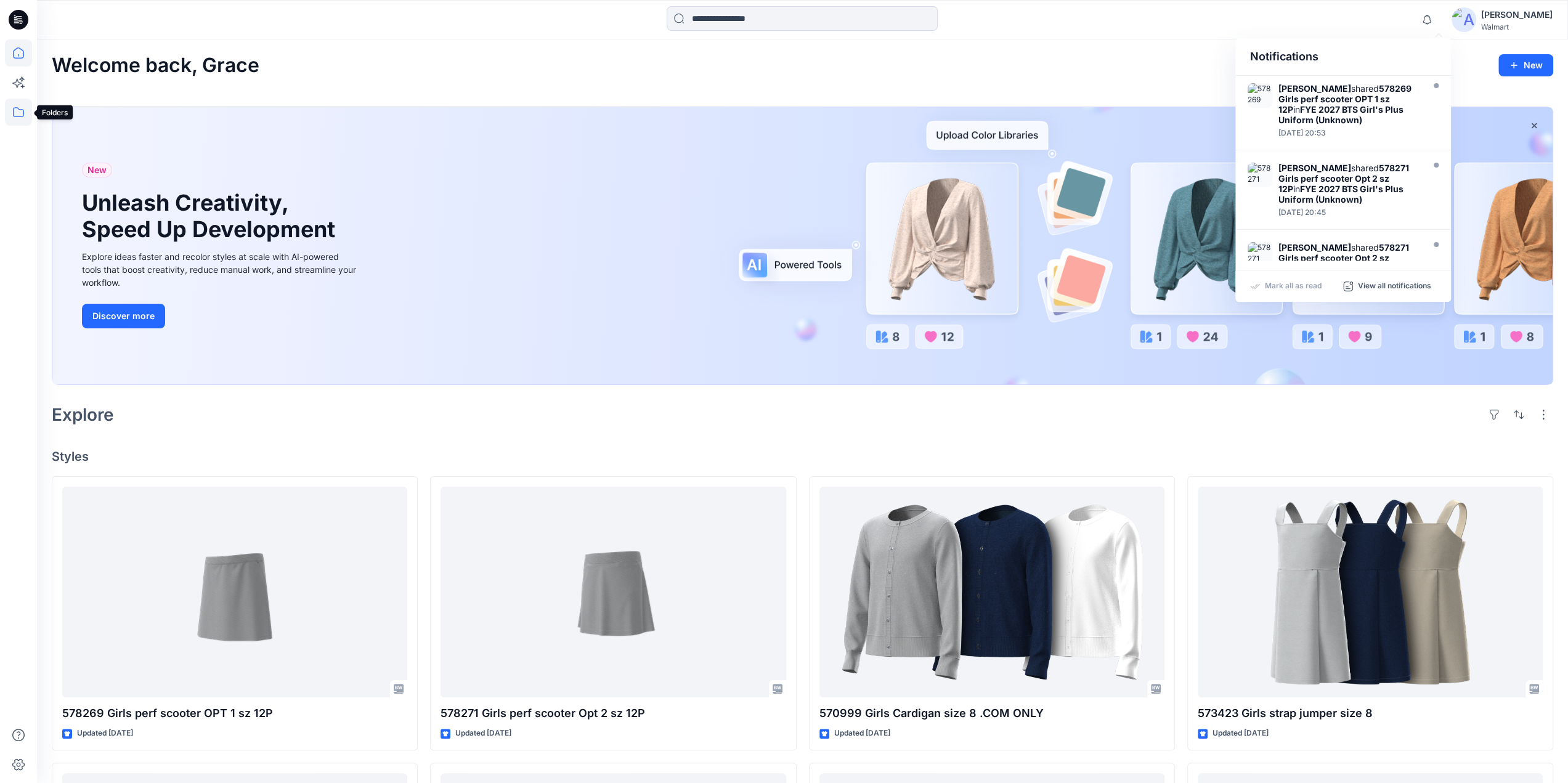
click at [20, 112] on icon at bounding box center [18, 112] width 27 height 27
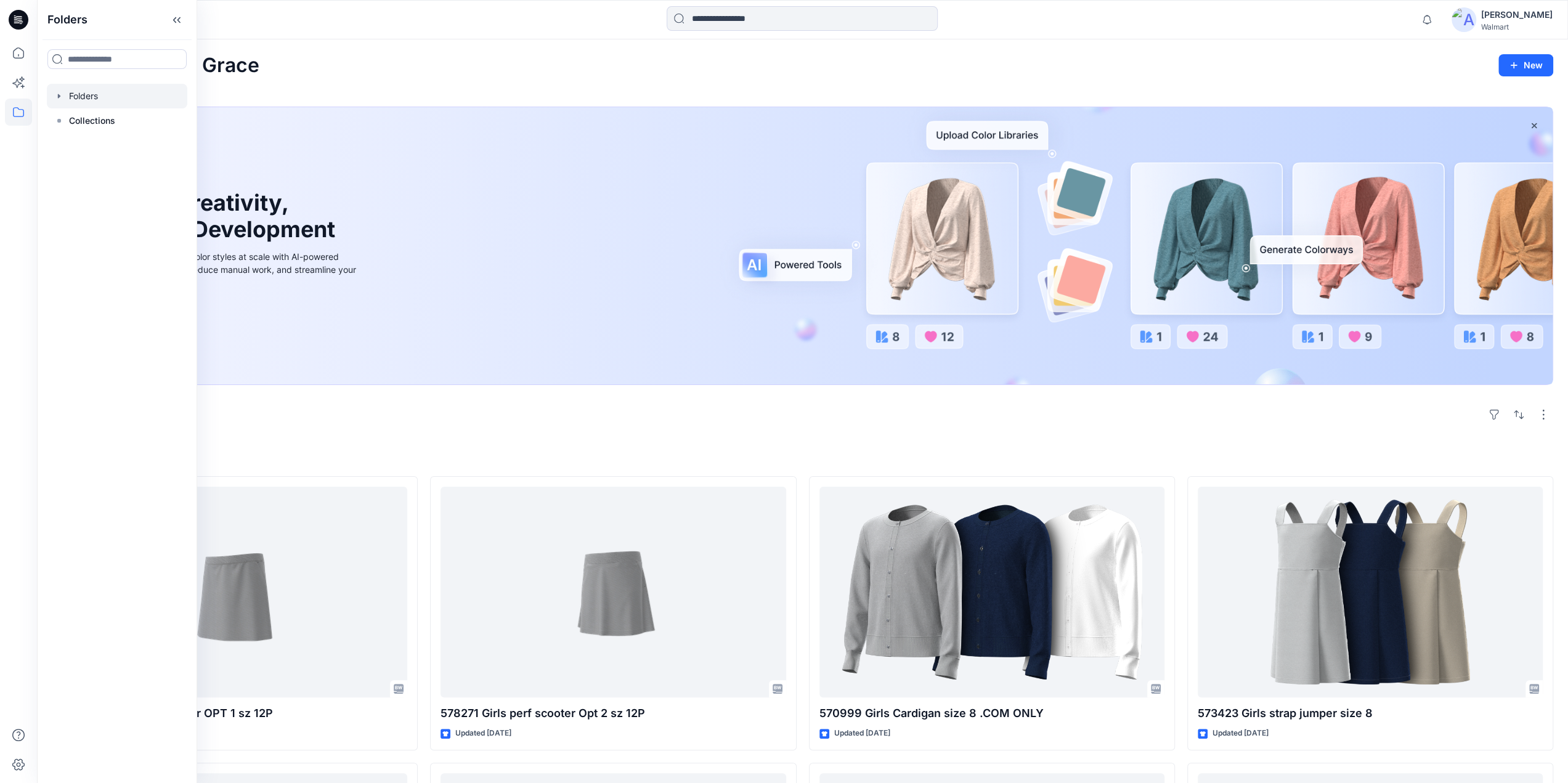
click at [91, 94] on div at bounding box center [117, 96] width 141 height 24
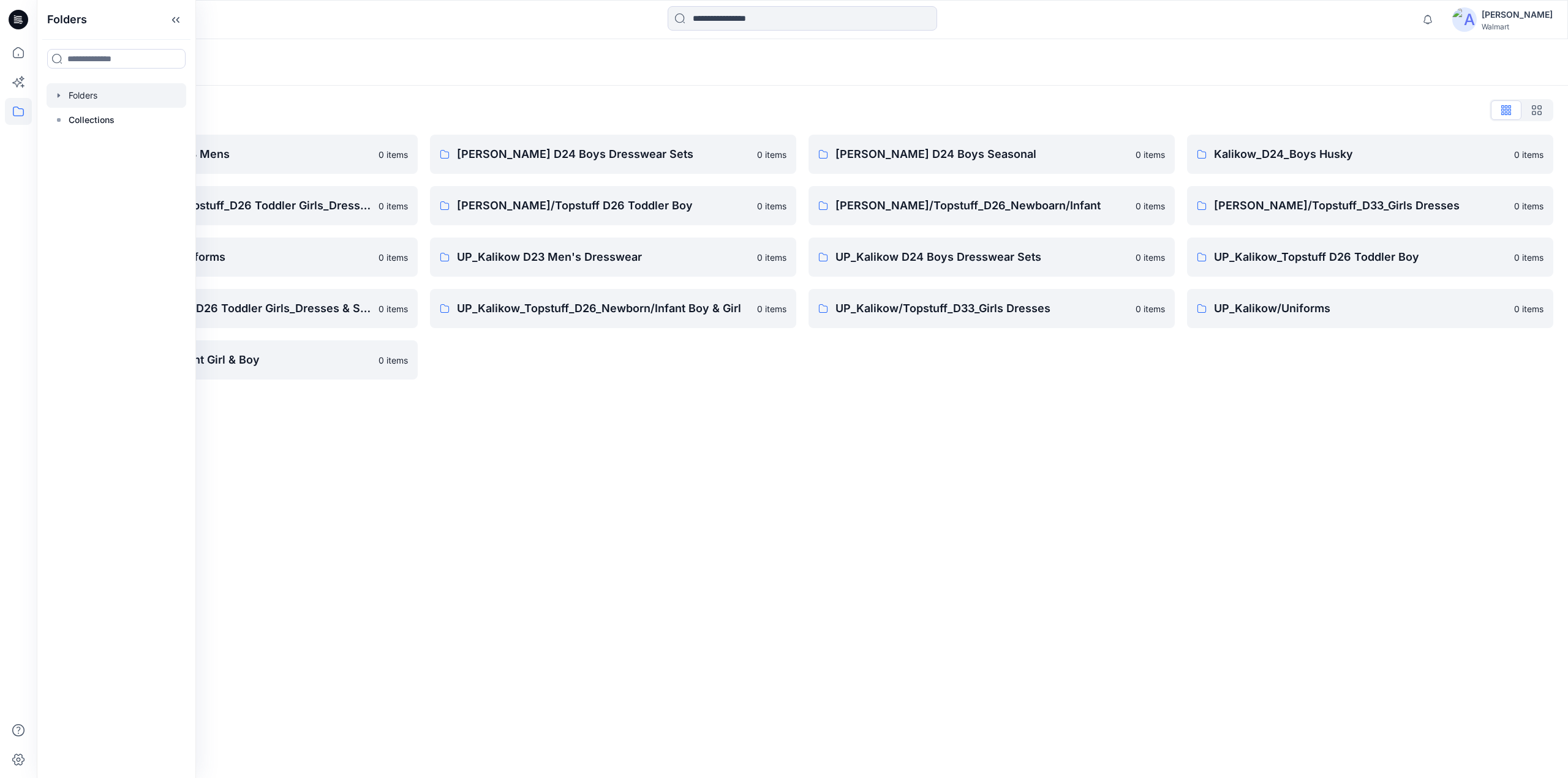
click at [691, 547] on div "Folders Folders List Kalikow D23 Mens 0 items Kalikow/ Topstuff_D26 Toddler Gir…" at bounding box center [802, 408] width 1531 height 739
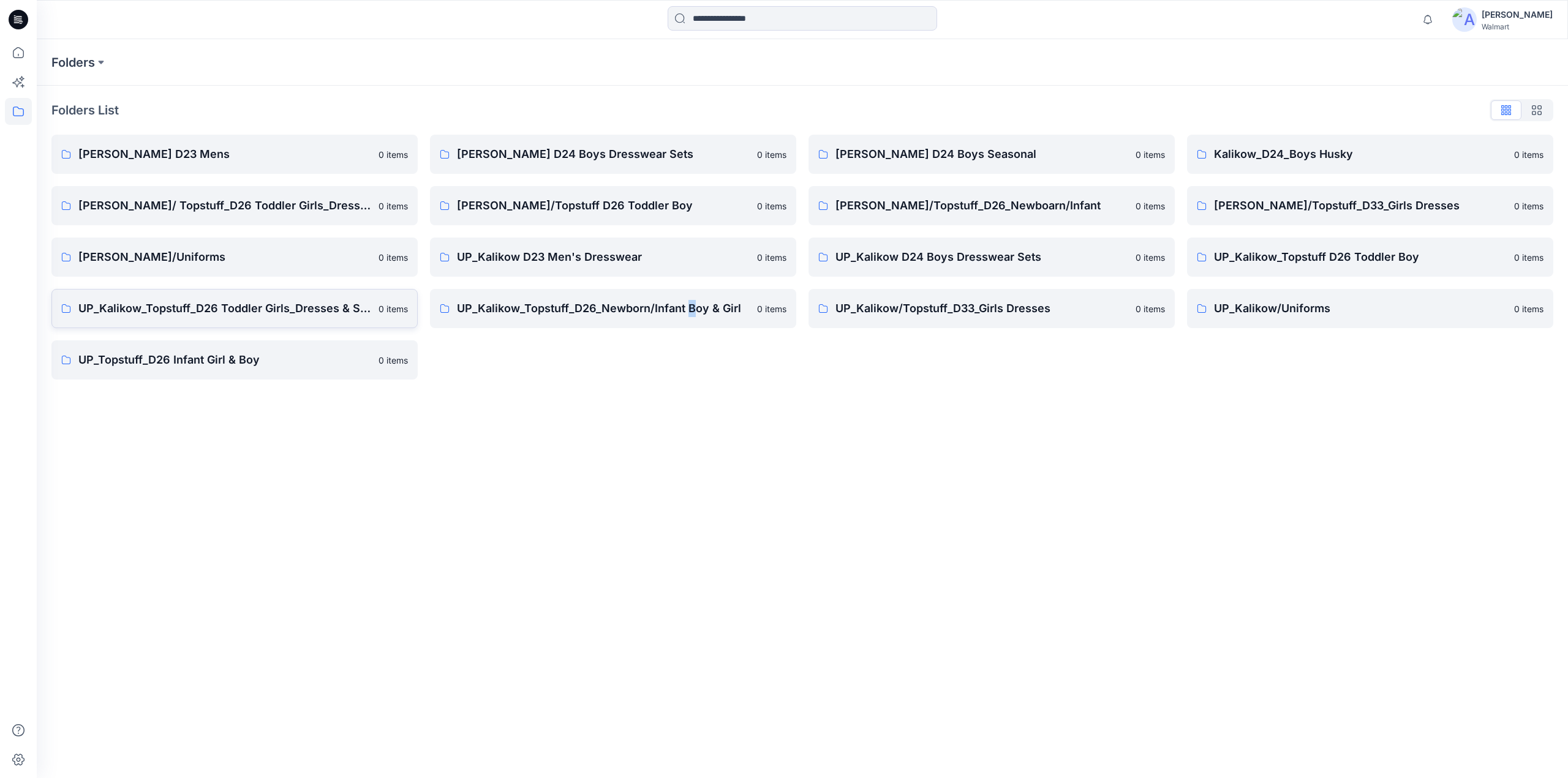
click at [161, 298] on link "UP_Kalikow_Topstuff_D26 Toddler Girls_Dresses & Sets 0 items" at bounding box center [234, 308] width 366 height 39
